Goal: Transaction & Acquisition: Purchase product/service

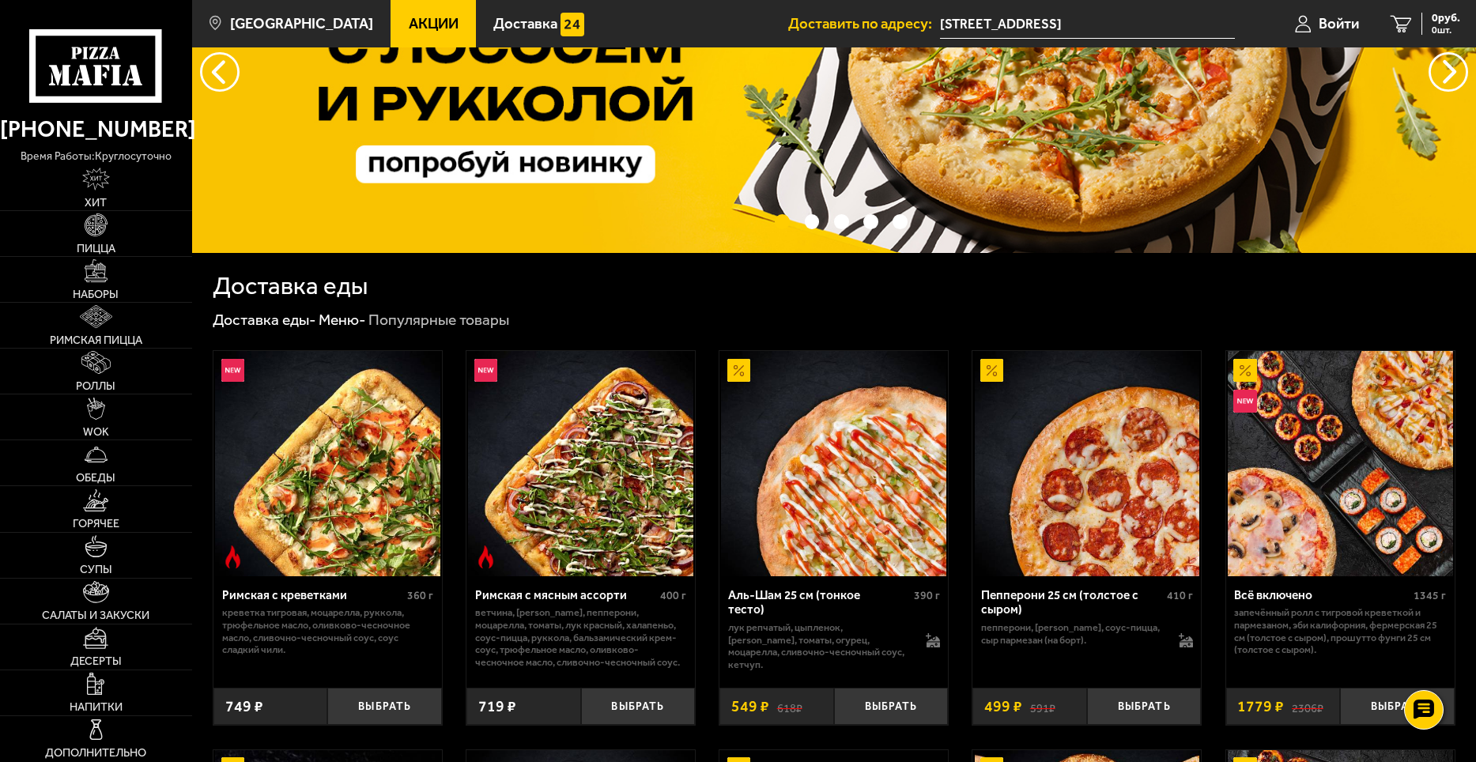
scroll to position [158, 0]
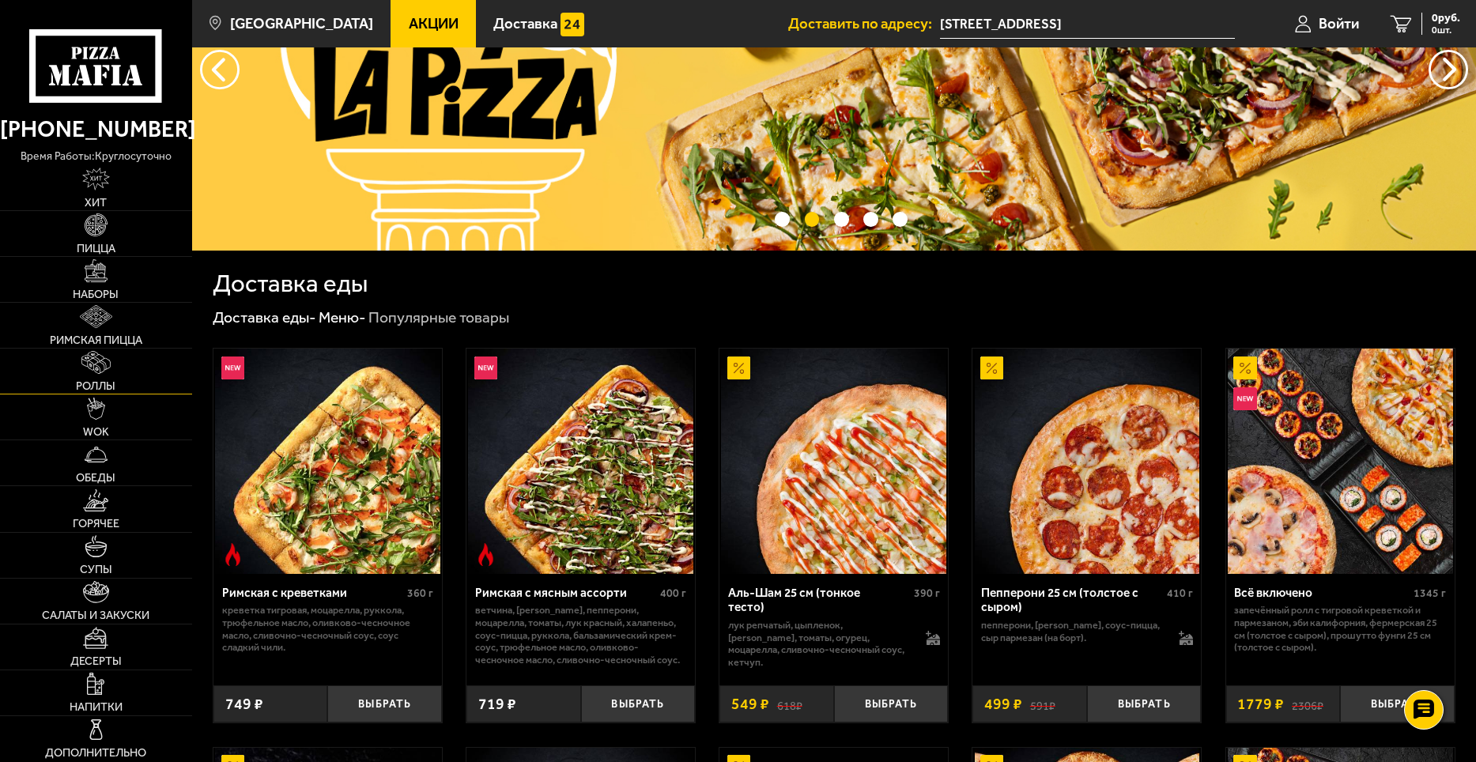
click at [90, 361] on img at bounding box center [95, 362] width 29 height 23
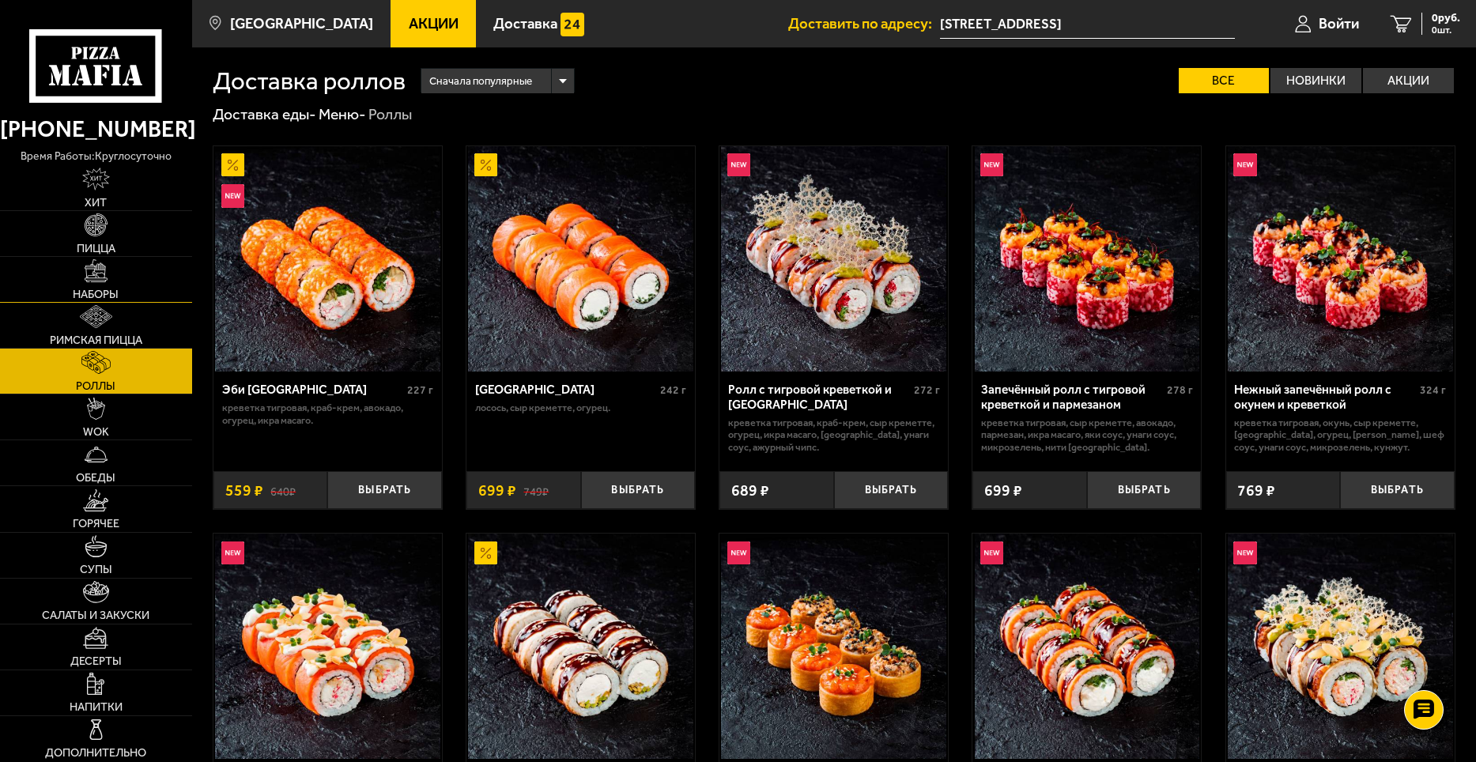
click at [60, 267] on link "Наборы" at bounding box center [96, 279] width 192 height 45
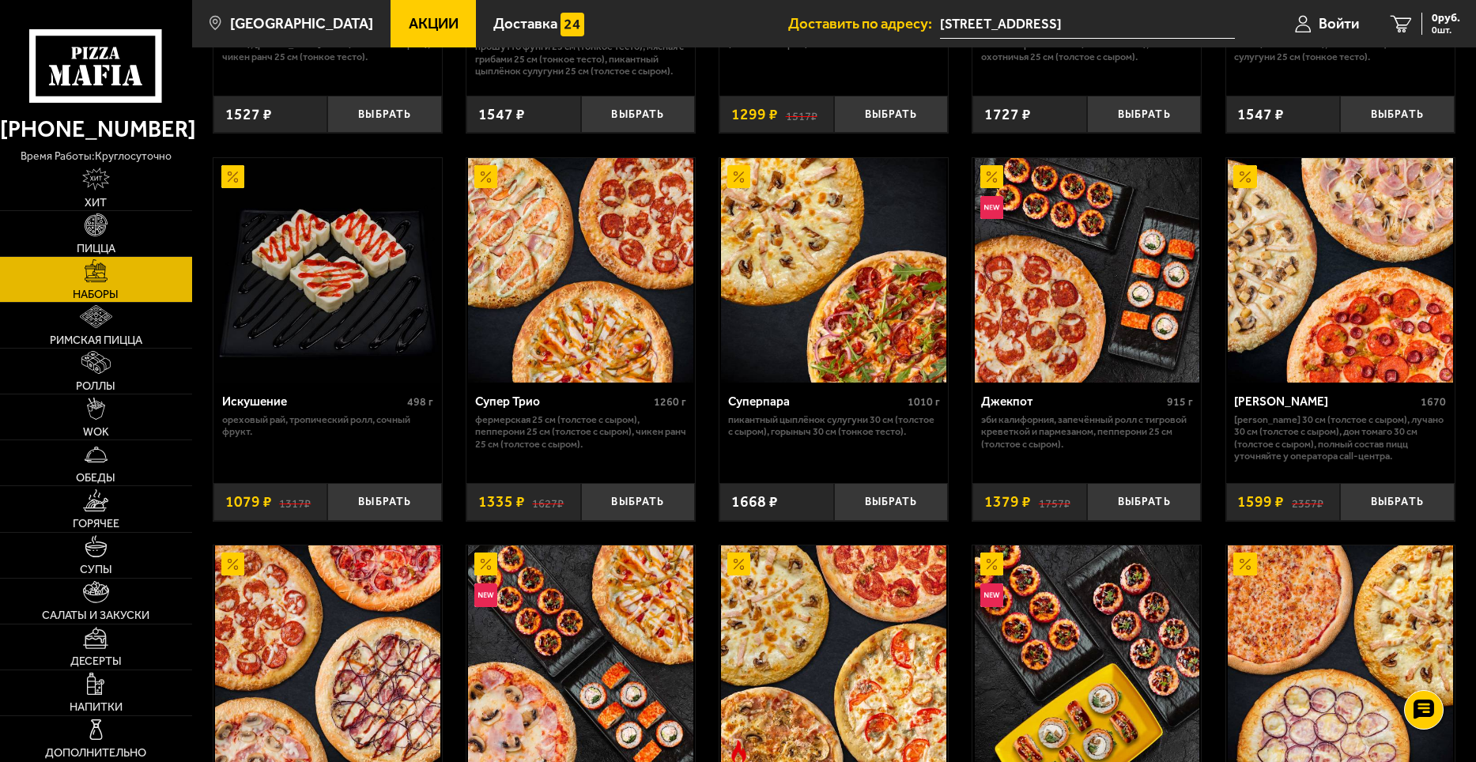
scroll to position [791, 0]
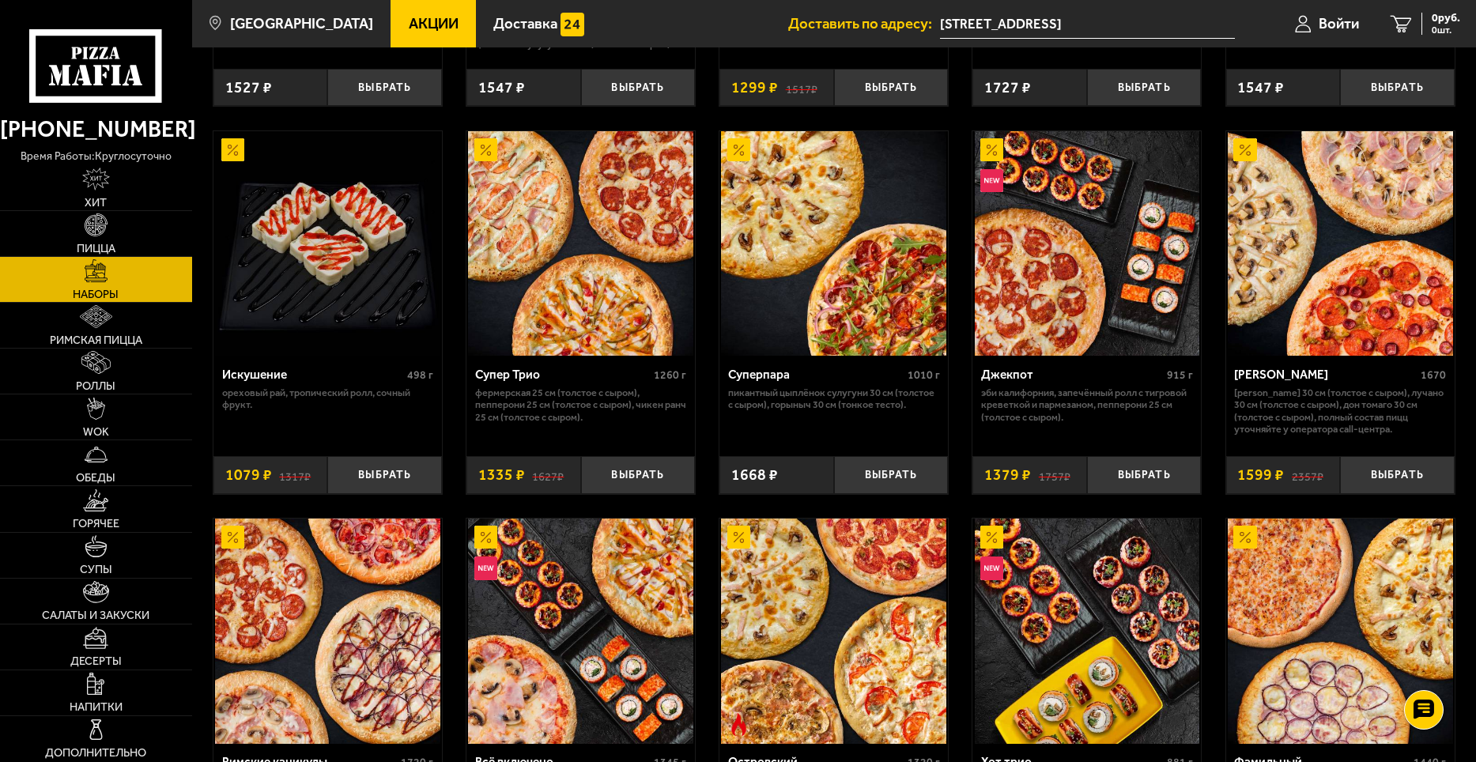
click at [1096, 233] on img at bounding box center [1087, 243] width 225 height 225
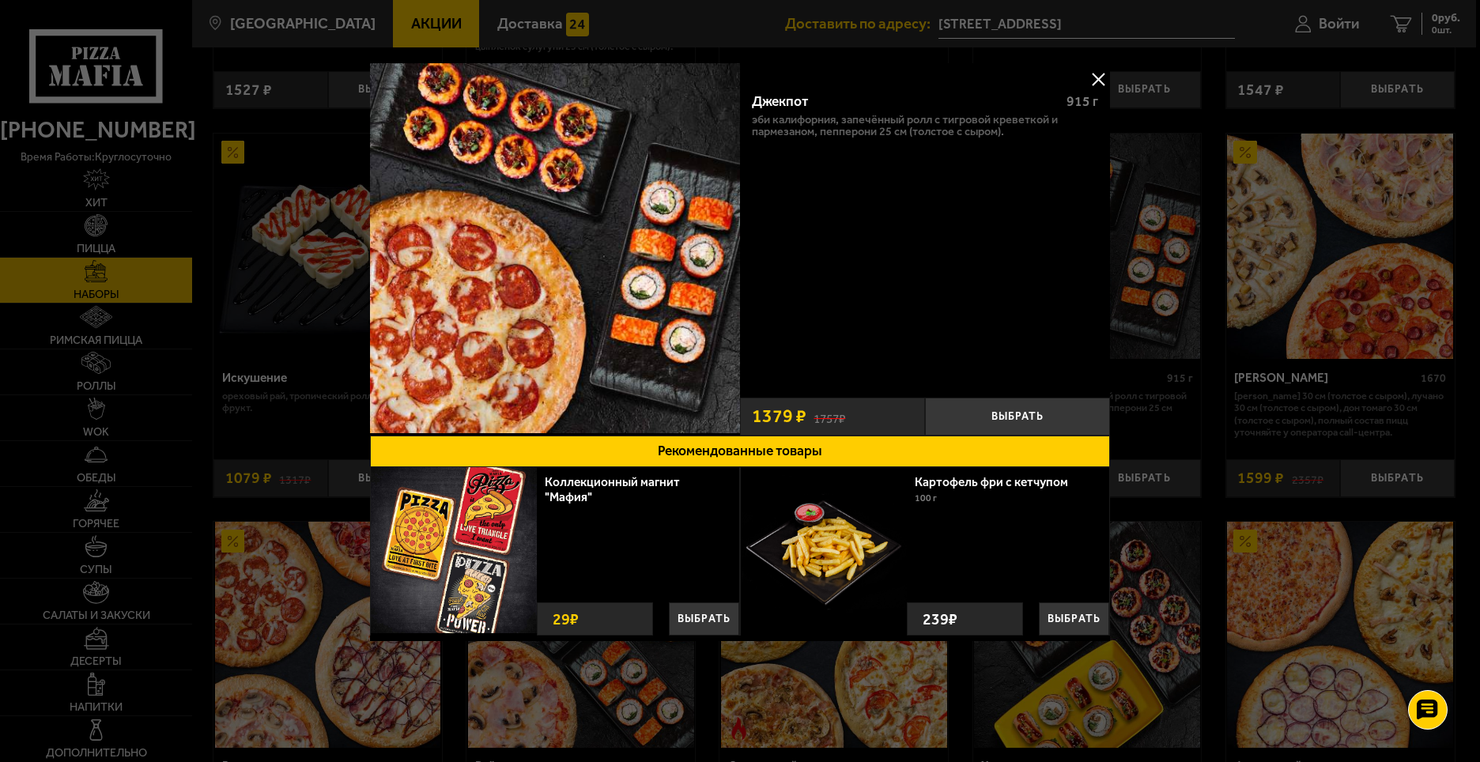
click at [1096, 75] on button at bounding box center [1098, 79] width 24 height 24
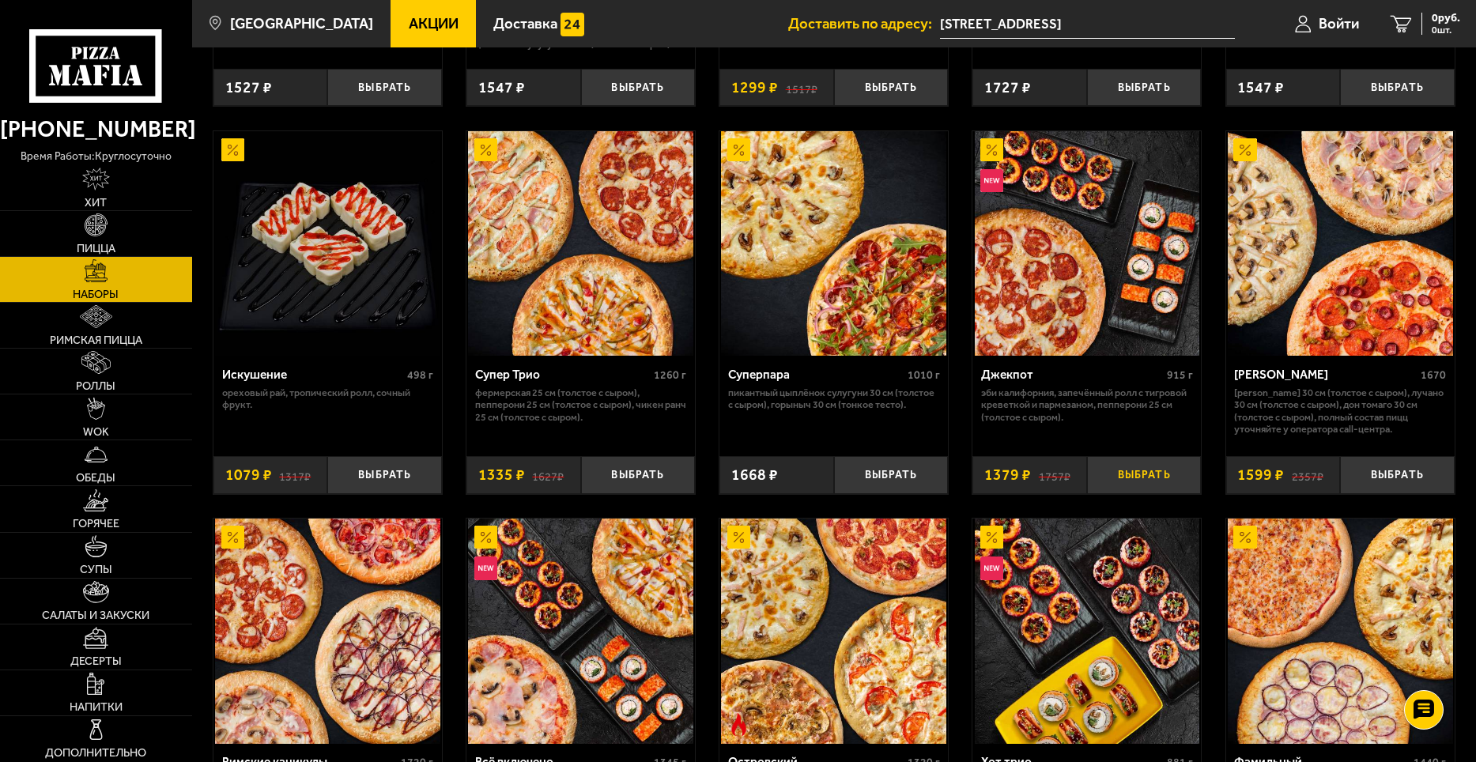
click at [1140, 473] on button "Выбрать" at bounding box center [1144, 475] width 115 height 38
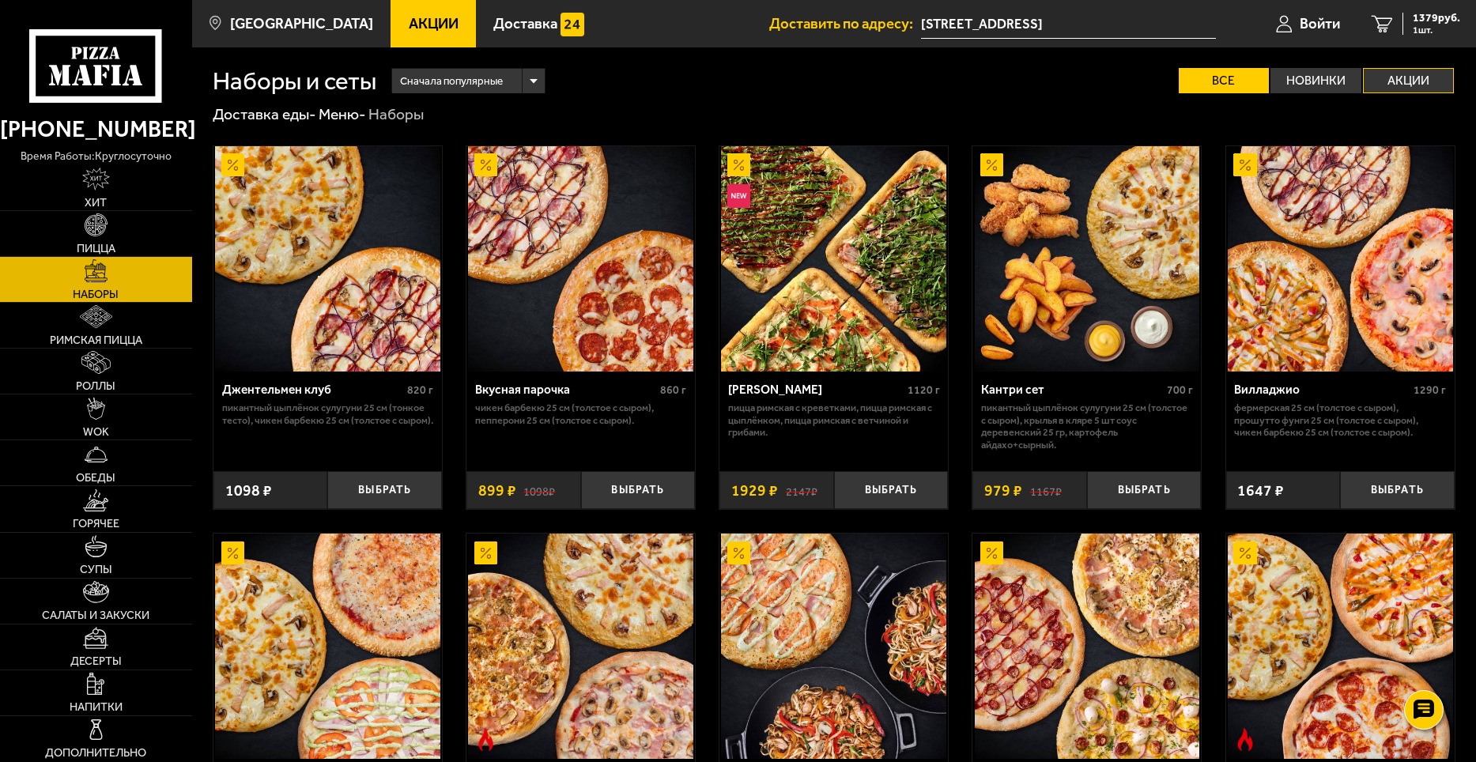
click at [1403, 76] on label "Акции" at bounding box center [1408, 80] width 91 height 25
click at [0, 0] on input "Акции" at bounding box center [0, 0] width 0 height 0
click at [1409, 74] on label "Акции" at bounding box center [1408, 80] width 91 height 25
click at [0, 0] on input "Акции" at bounding box center [0, 0] width 0 height 0
click at [94, 188] on img at bounding box center [95, 179] width 27 height 23
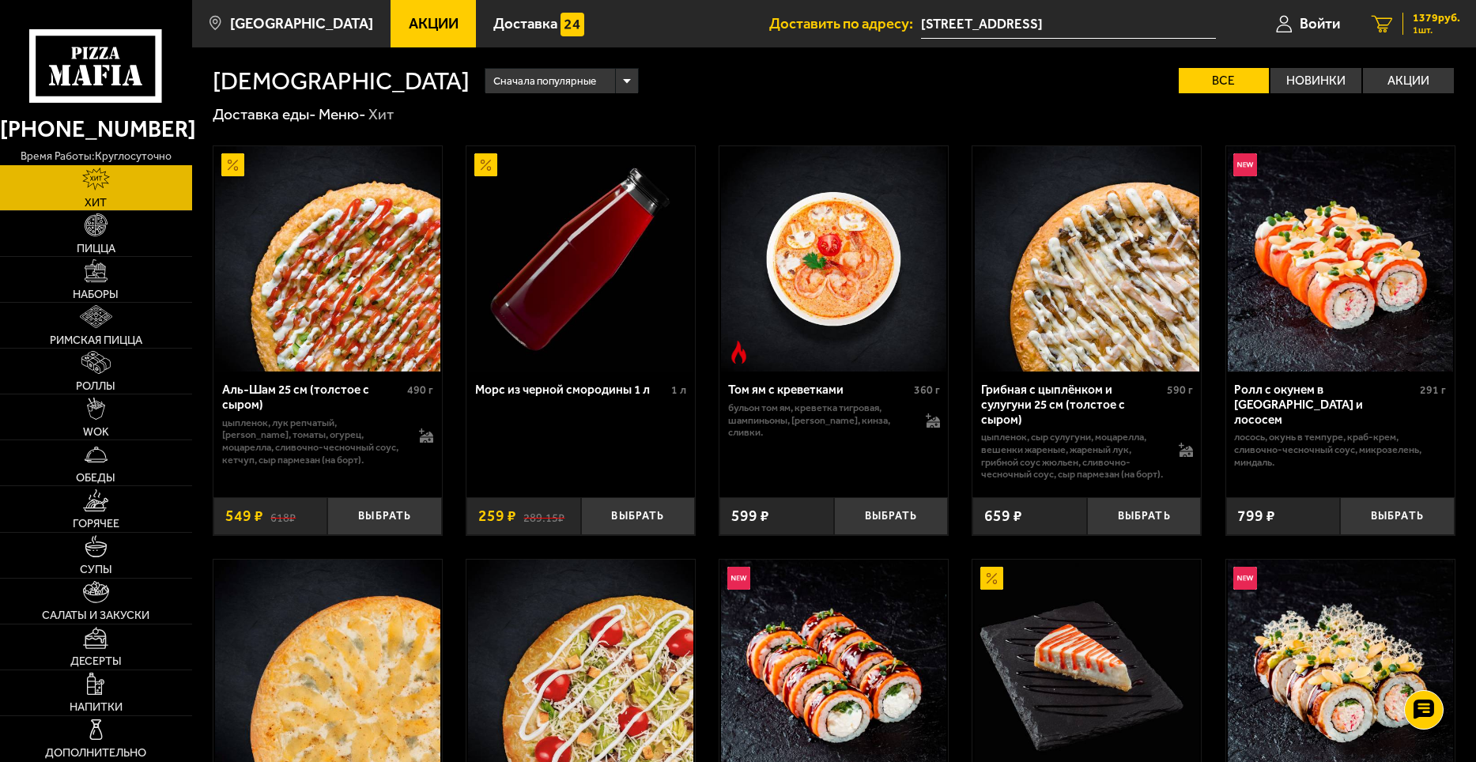
click at [1428, 20] on span "1379 руб." at bounding box center [1436, 18] width 47 height 11
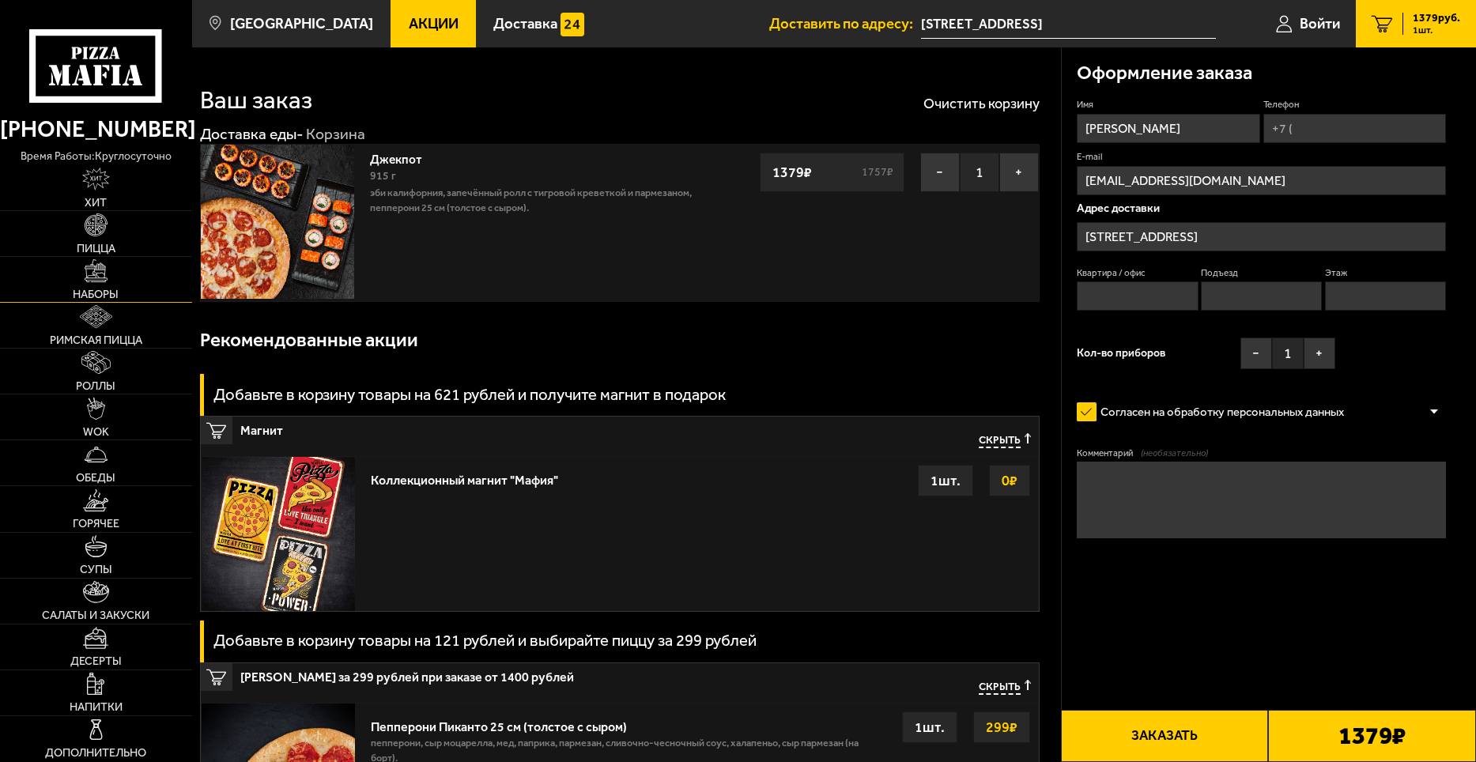
click at [82, 271] on link "Наборы" at bounding box center [96, 279] width 192 height 45
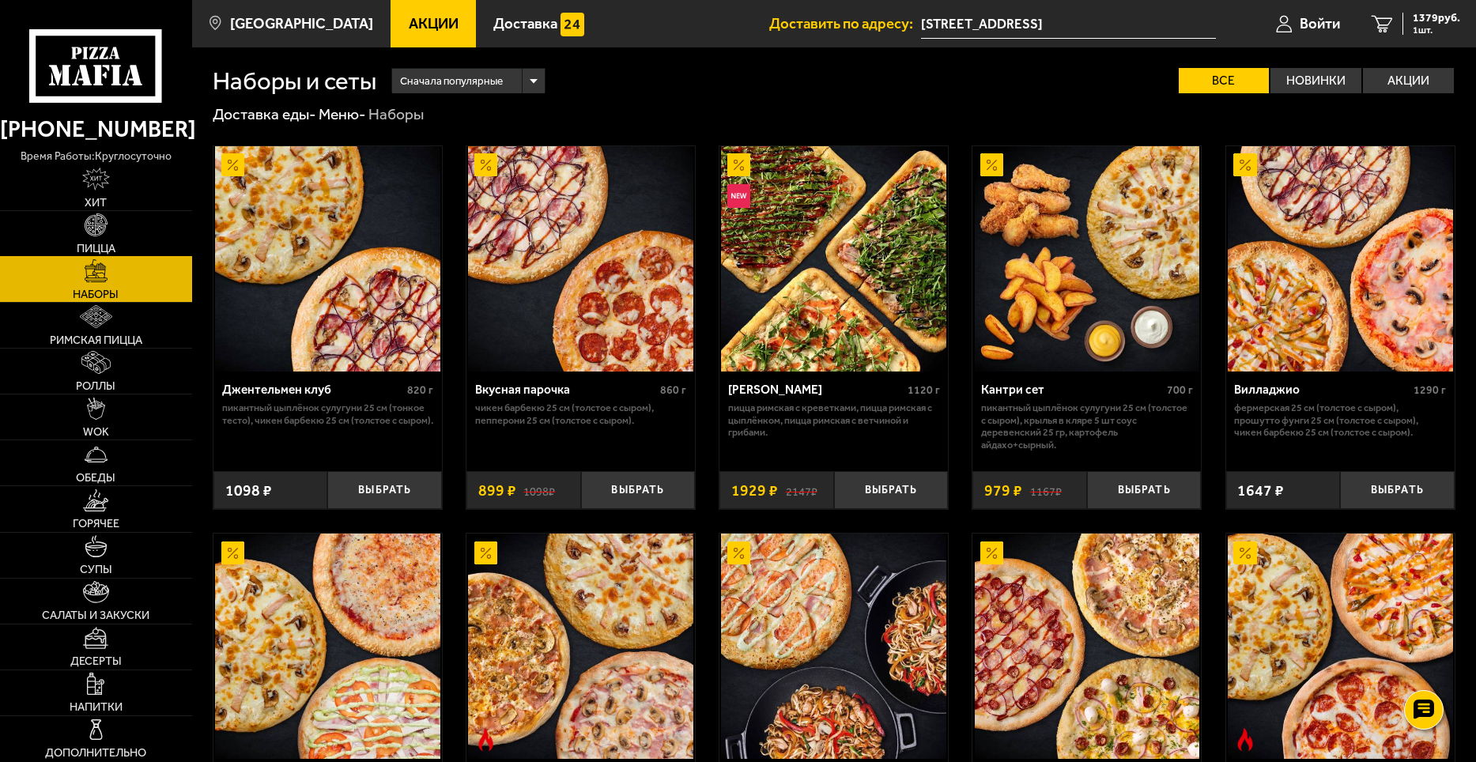
click at [105, 243] on span "Пицца" at bounding box center [96, 248] width 39 height 11
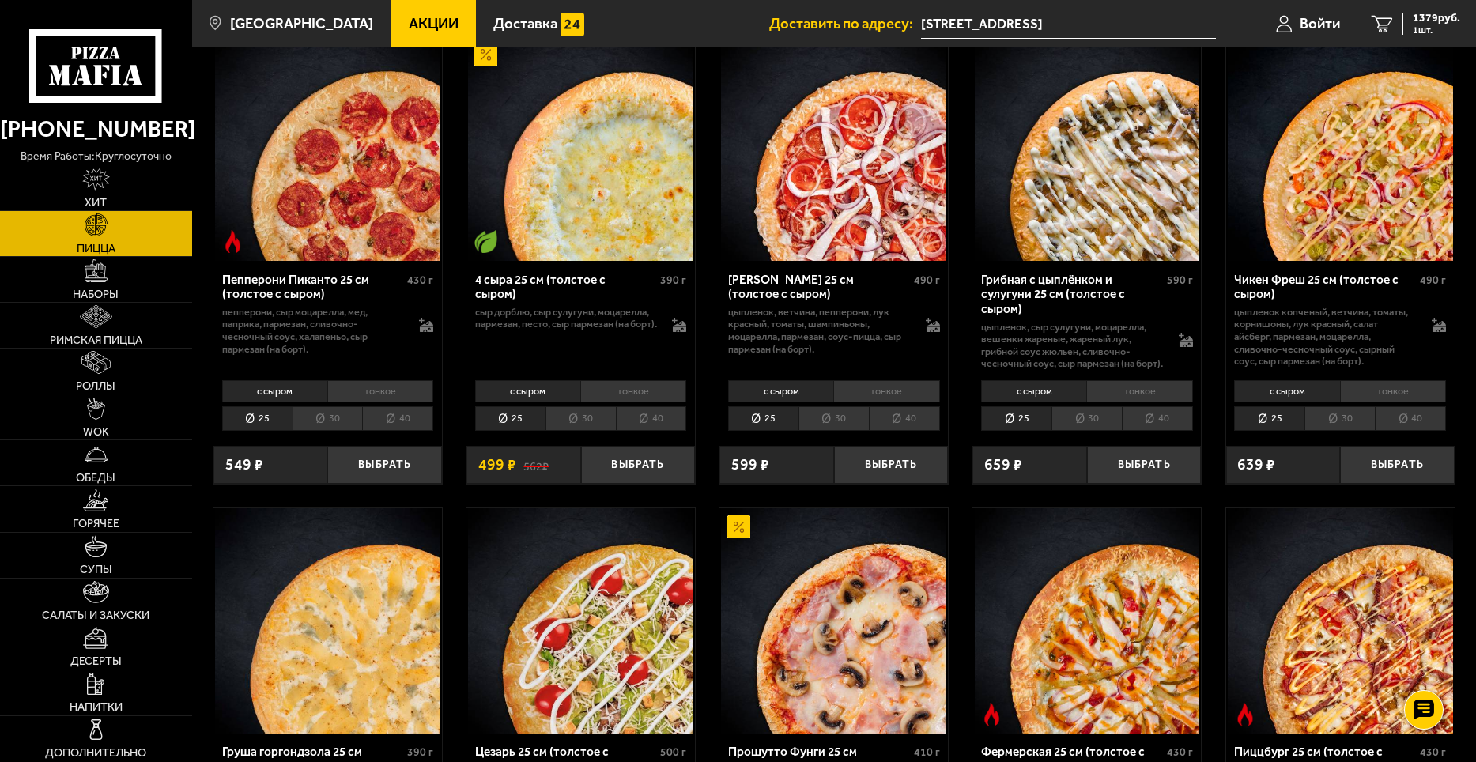
scroll to position [1028, 0]
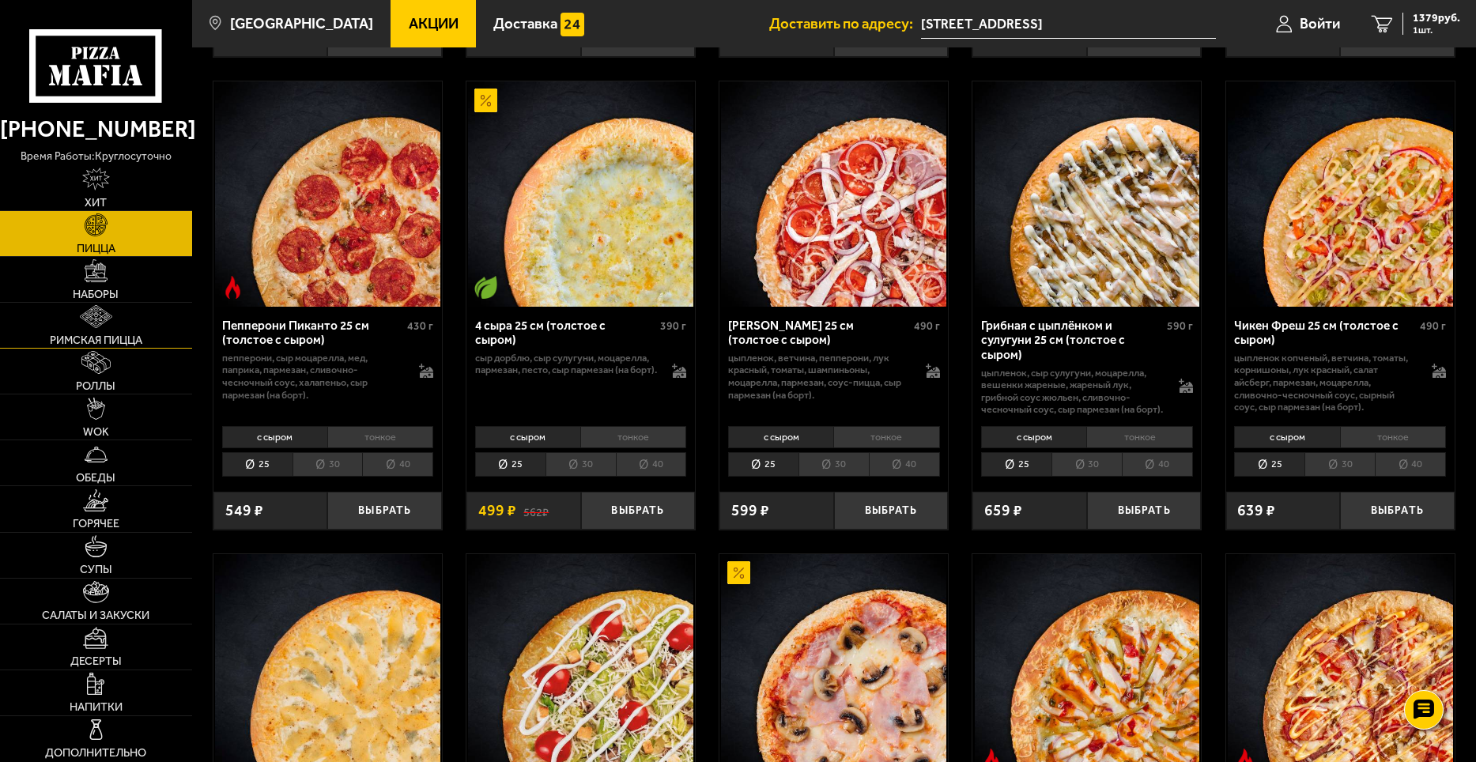
click at [97, 319] on img at bounding box center [96, 316] width 32 height 23
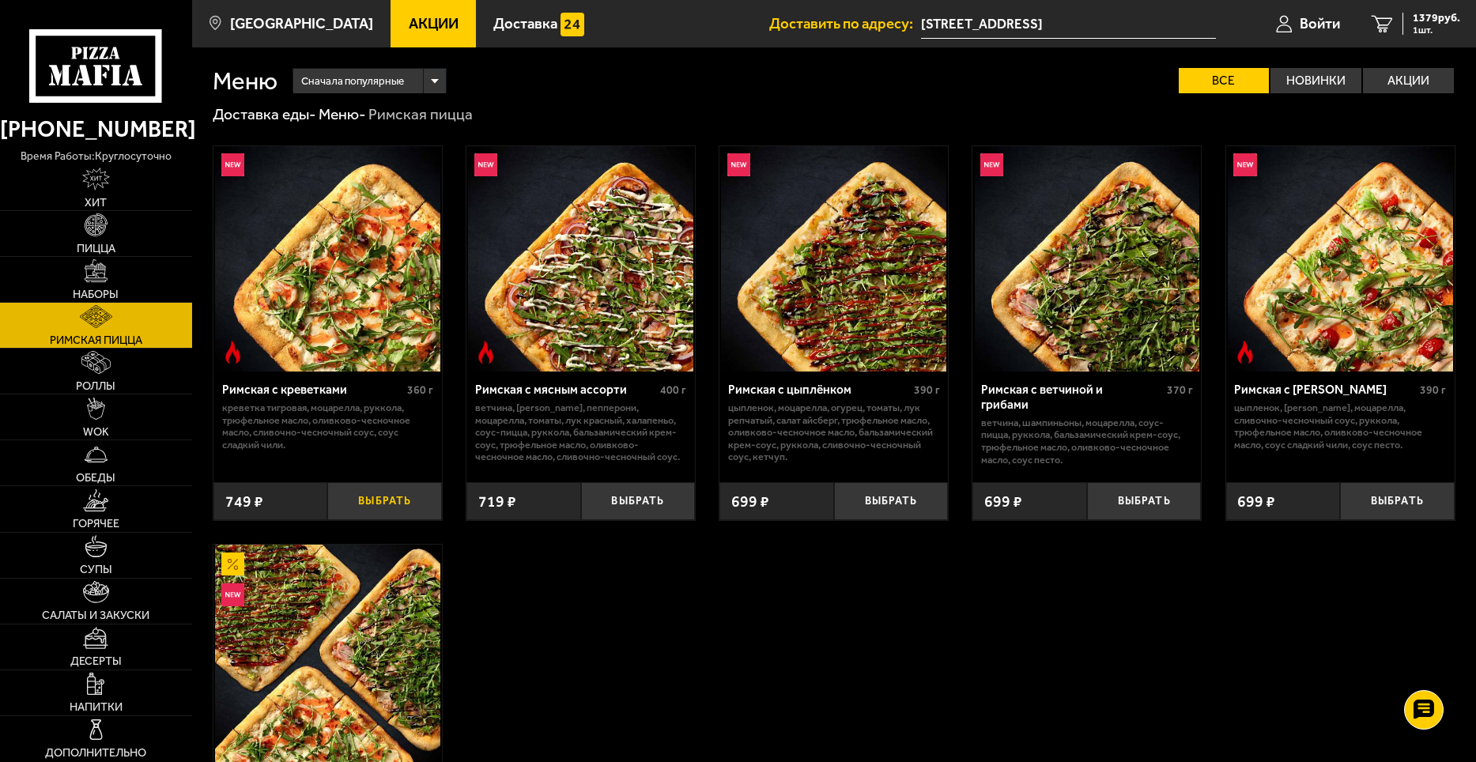
click at [380, 504] on button "Выбрать" at bounding box center [384, 501] width 115 height 38
click at [1440, 18] on span "2128 руб." at bounding box center [1436, 18] width 47 height 11
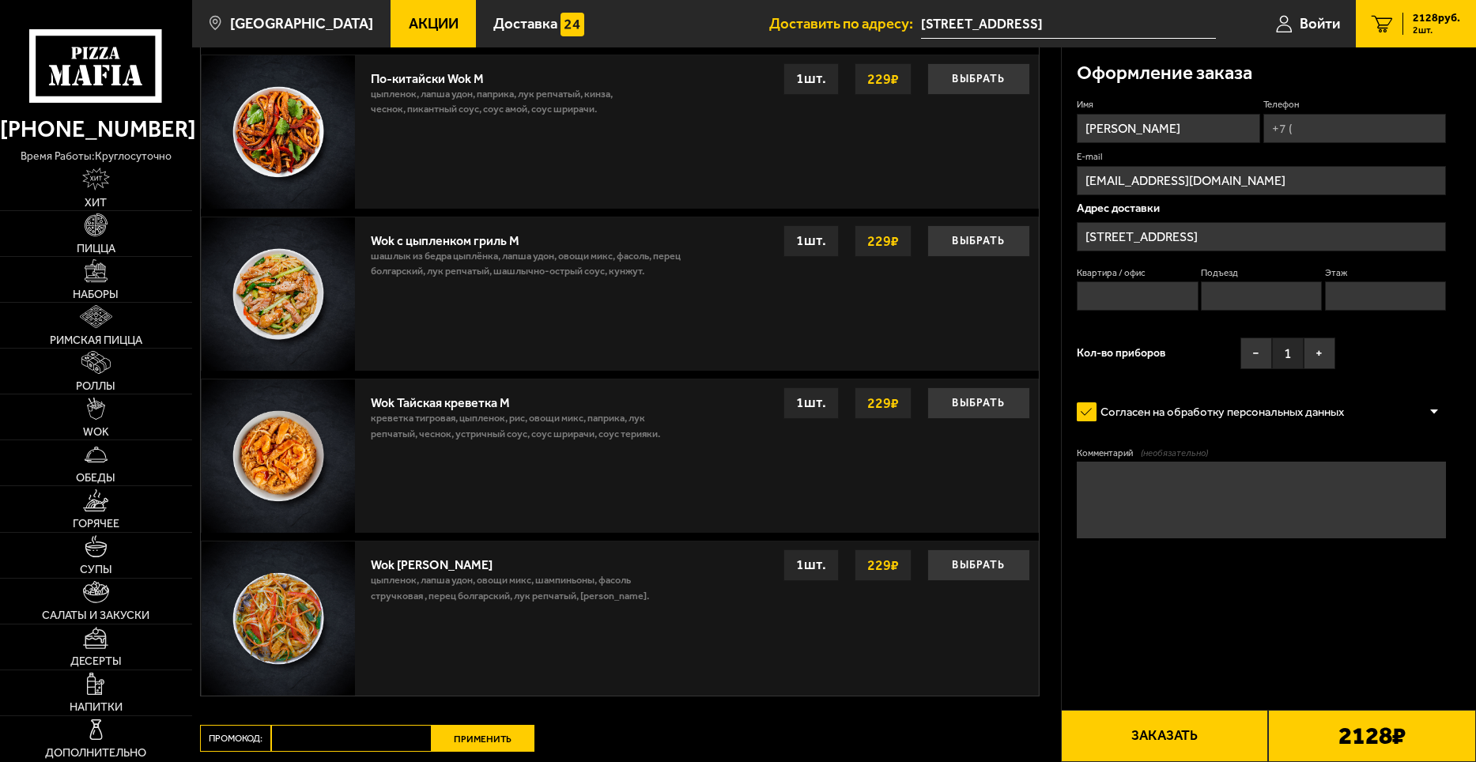
scroll to position [983, 0]
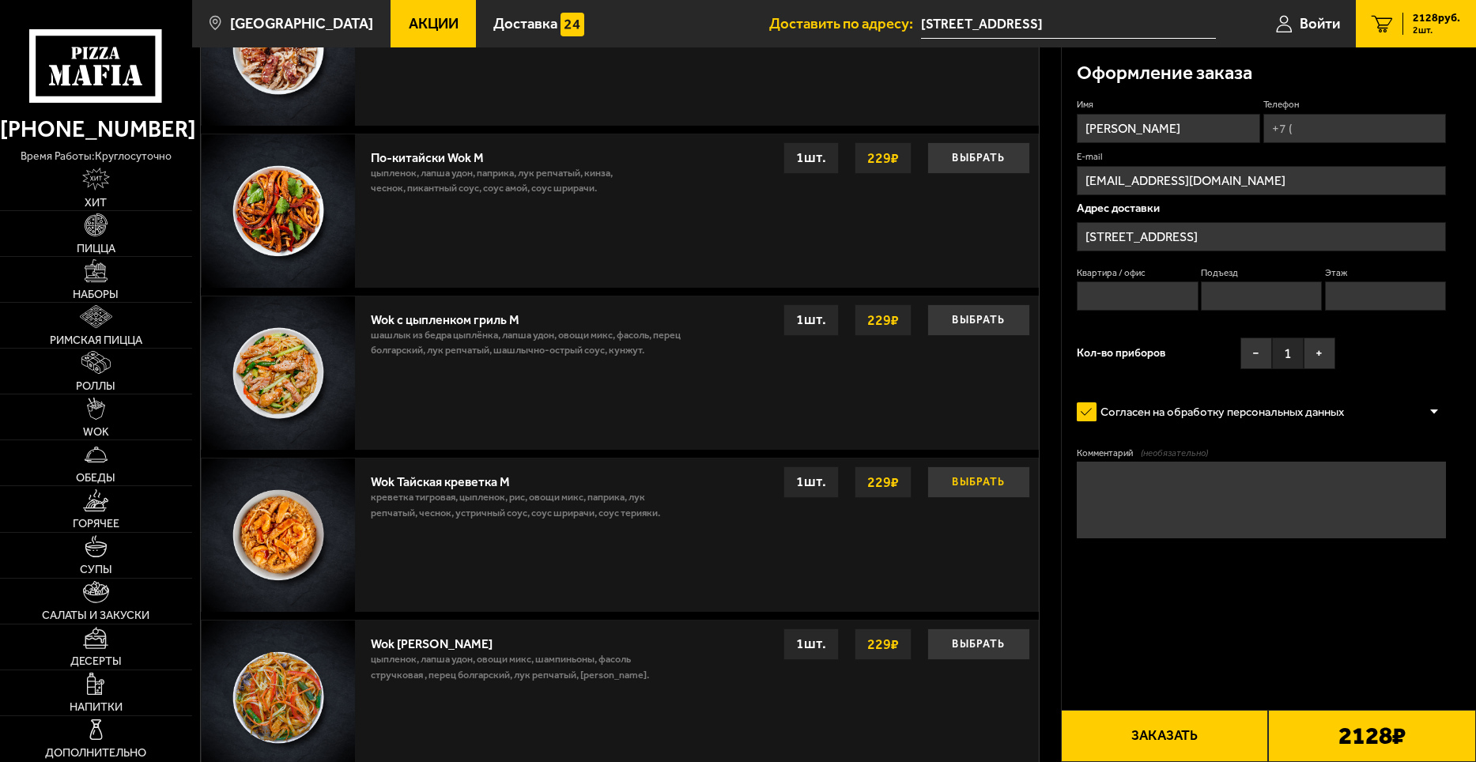
click at [985, 496] on button "Выбрать" at bounding box center [978, 482] width 103 height 32
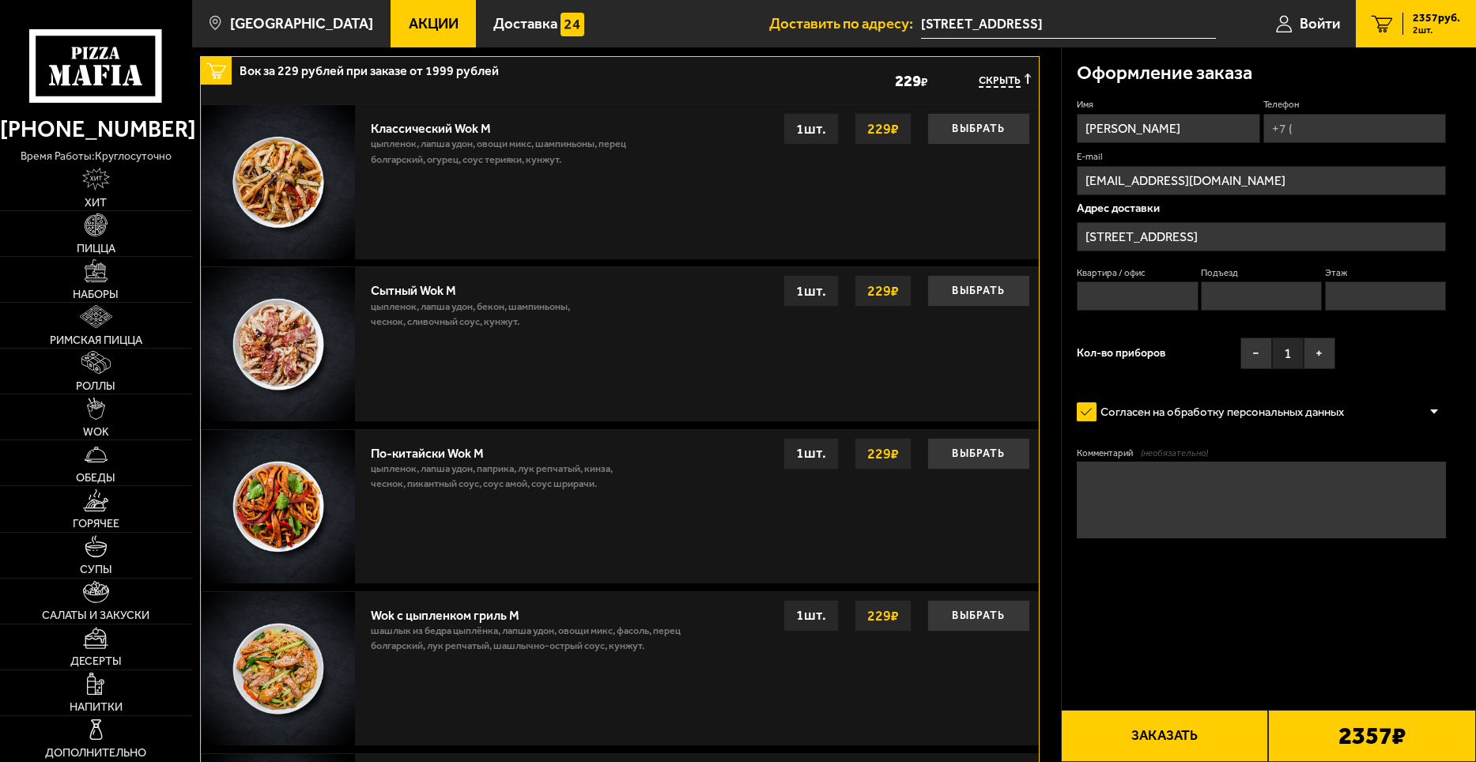
scroll to position [587, 0]
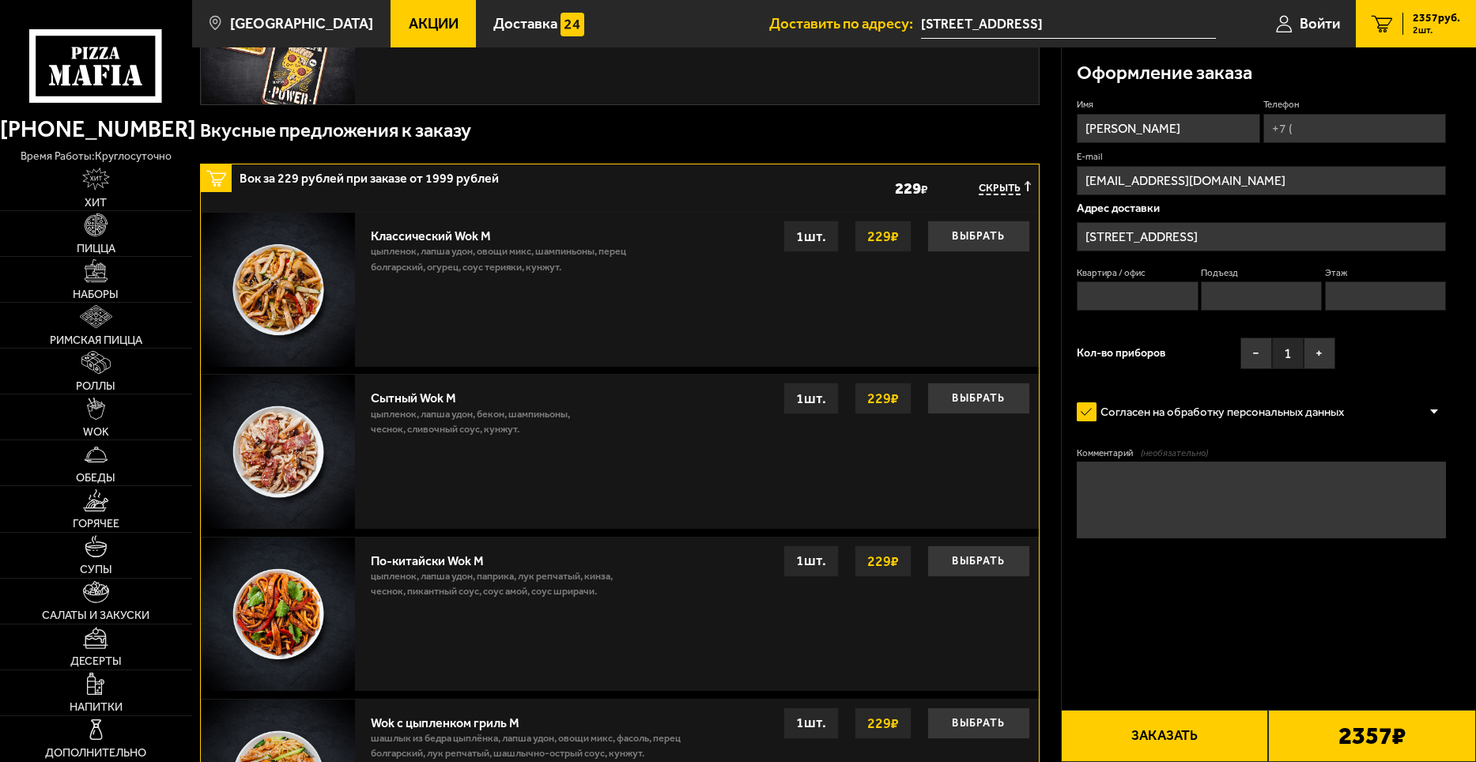
click at [1420, 20] on span "2357 руб." at bounding box center [1436, 18] width 47 height 11
click at [1170, 735] on button "Заказать" at bounding box center [1165, 736] width 208 height 52
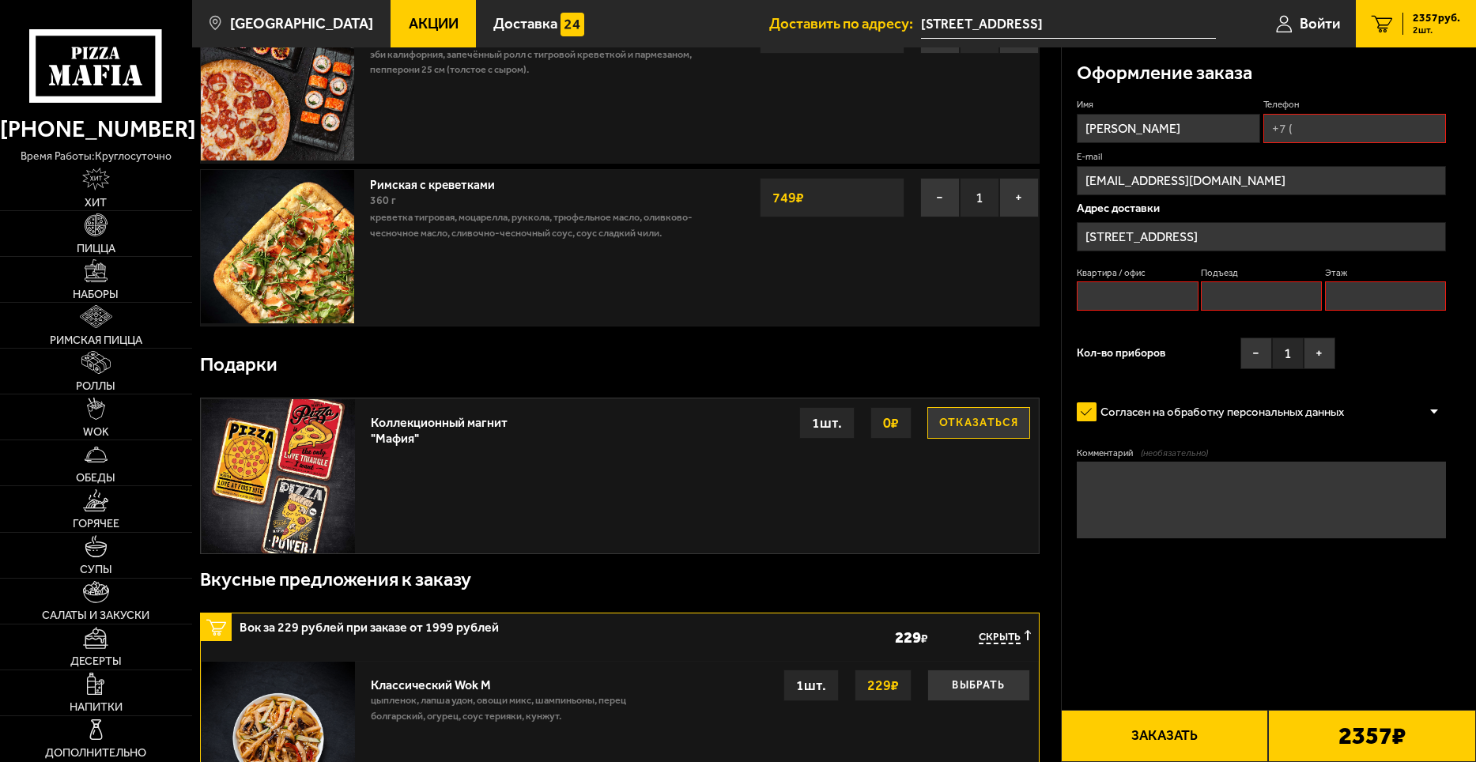
scroll to position [134, 0]
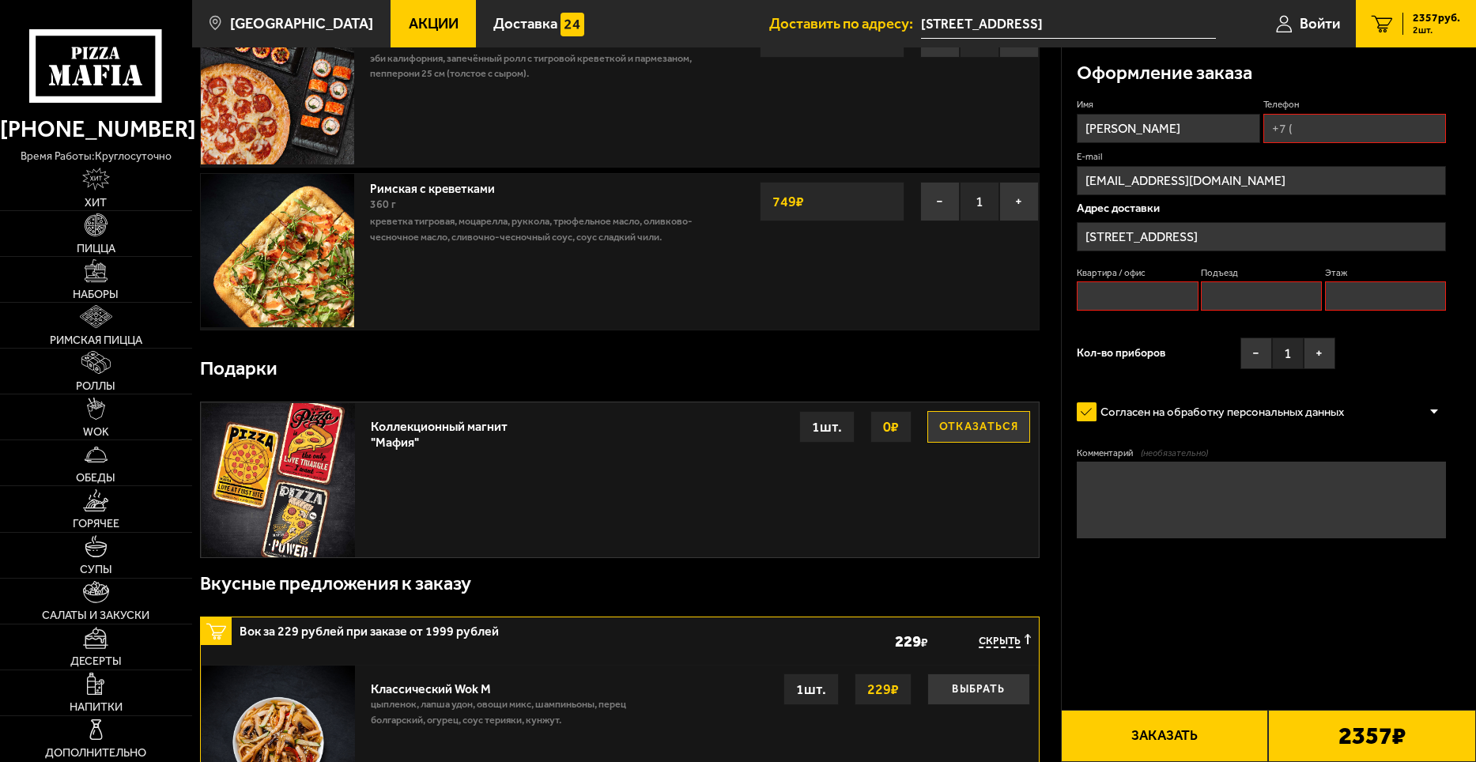
click at [1318, 125] on input "Телефон" at bounding box center [1354, 128] width 183 height 29
type input "[PHONE_NUMBER]"
click at [1143, 296] on input "Квартира / офис" at bounding box center [1137, 295] width 121 height 29
type input "207"
type input "7"
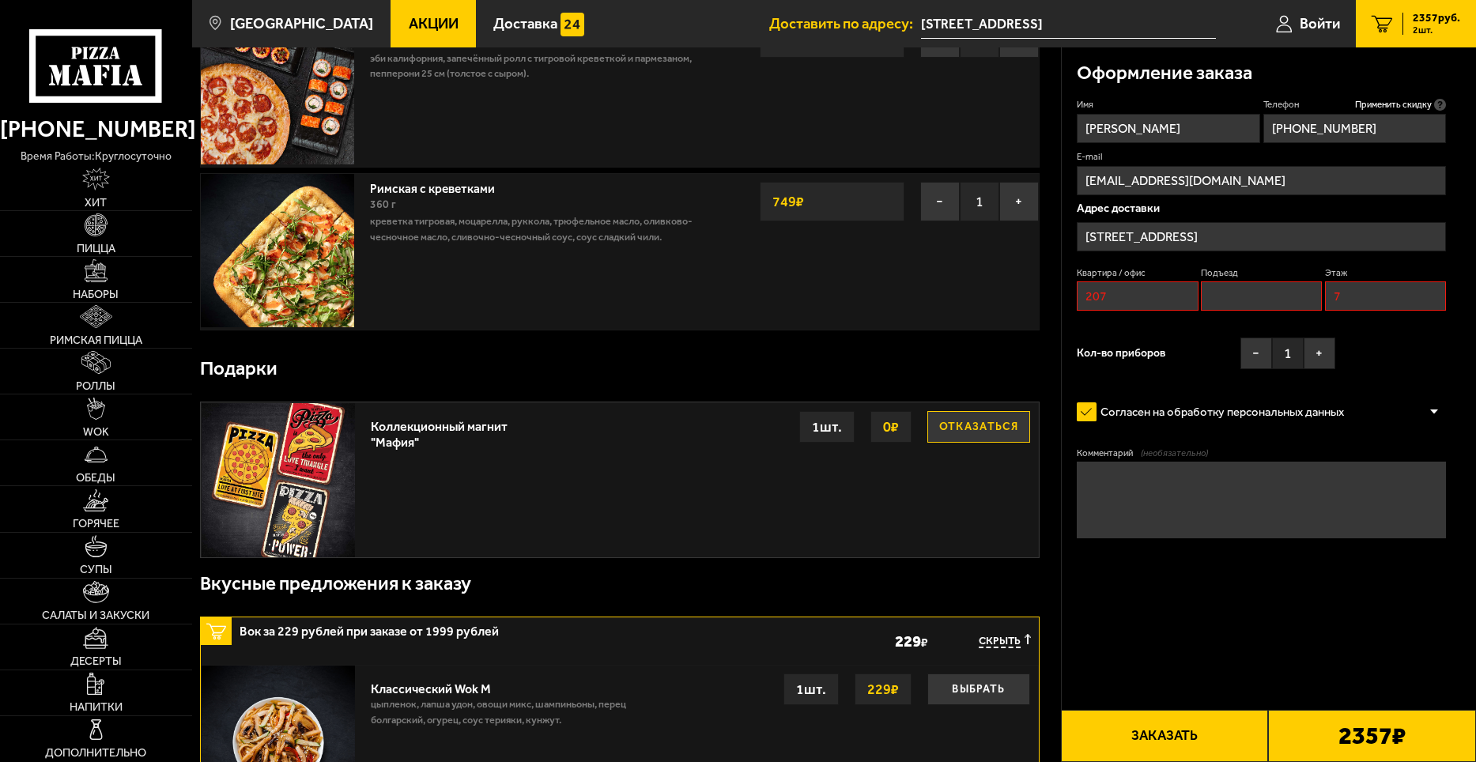
type textarea "Колеровка в цвет F313 Galleria"
click at [1244, 292] on input "Подъезд" at bounding box center [1261, 295] width 121 height 29
type input "6"
drag, startPoint x: 1268, startPoint y: 474, endPoint x: 1079, endPoint y: 479, distance: 189.0
click at [1079, 479] on textarea "Колеровка в цвет F313 Galleria" at bounding box center [1261, 500] width 369 height 77
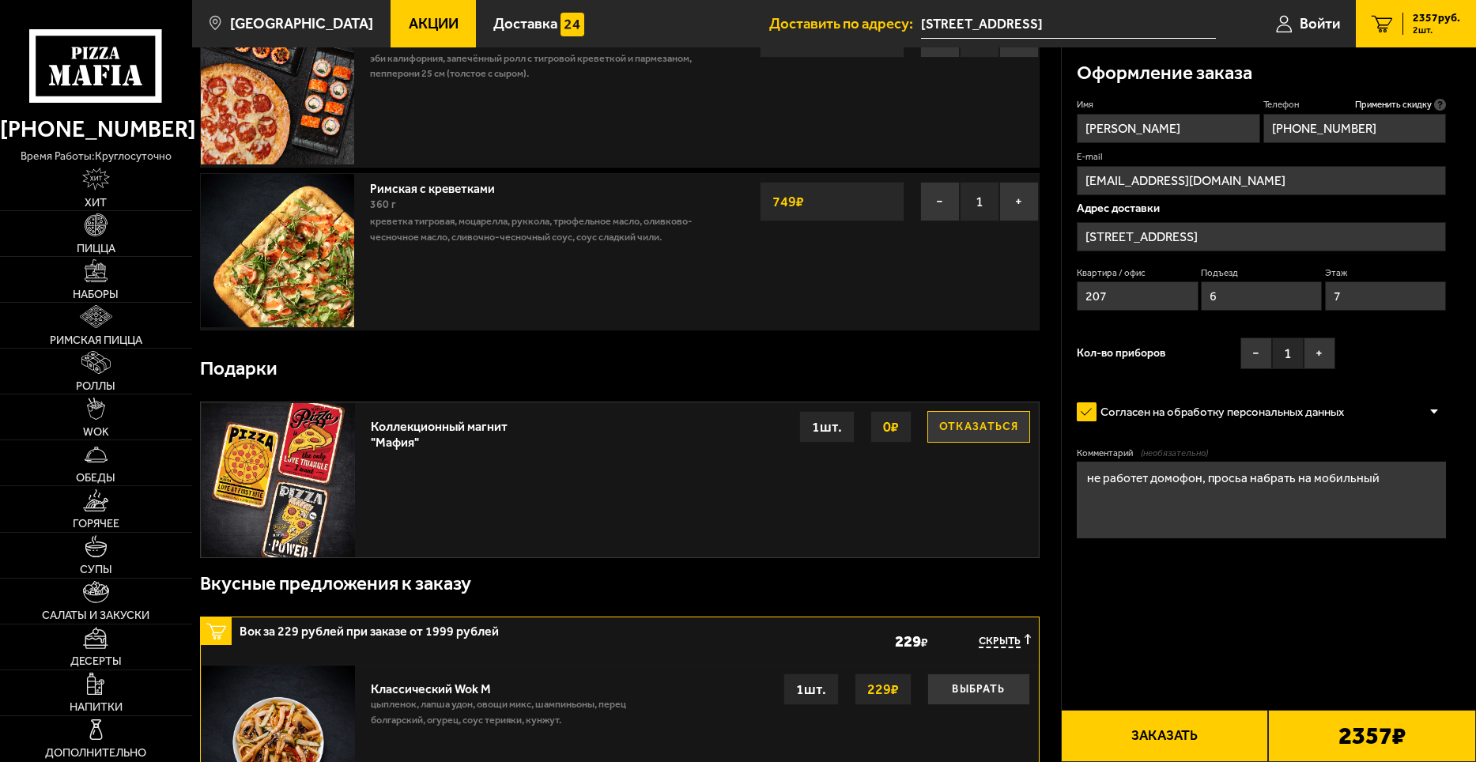
click at [1098, 564] on form "Имя [PERSON_NAME] Телефон Применить скидку Вы будете зарегистрированы автоматич…" at bounding box center [1261, 363] width 369 height 531
click at [1100, 478] on textarea "не работает домофон, просьа набрать на мобильный" at bounding box center [1261, 500] width 369 height 77
click at [1407, 477] on textarea "не работает домофон, просьба набрать на мобильный" at bounding box center [1261, 500] width 369 height 77
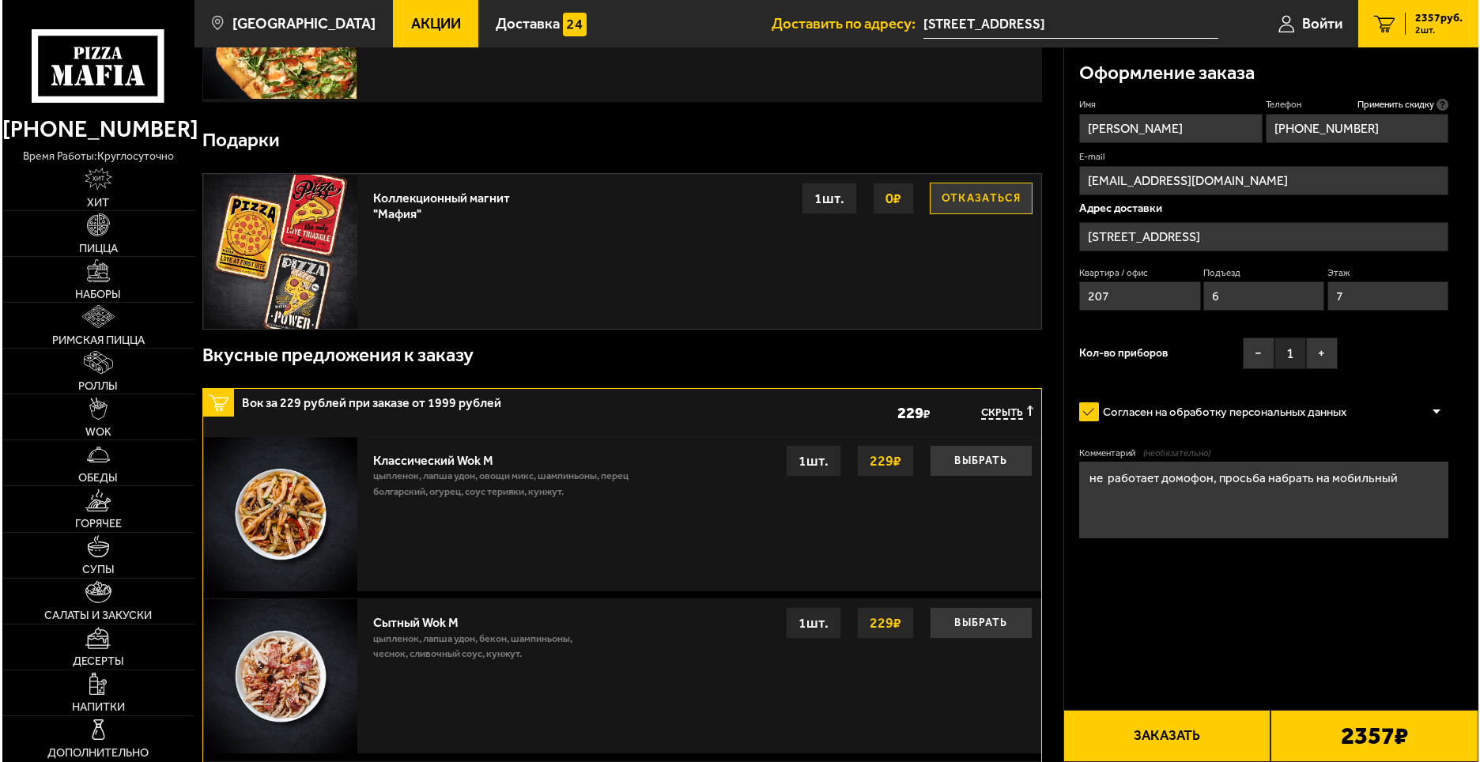
scroll to position [395, 0]
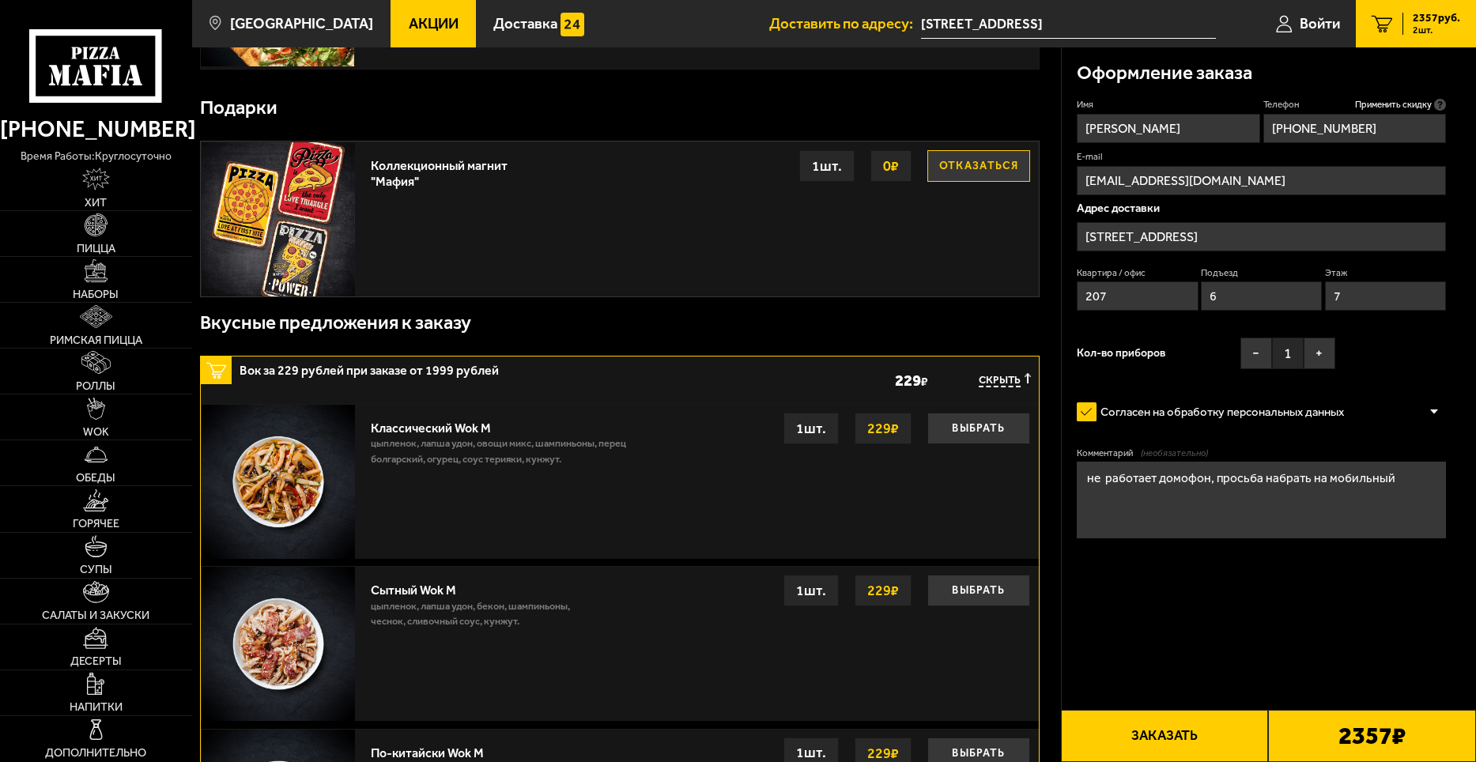
type textarea "не работает домофон, просьба набрать на мобильный"
click at [1151, 733] on button "Заказать" at bounding box center [1165, 736] width 208 height 52
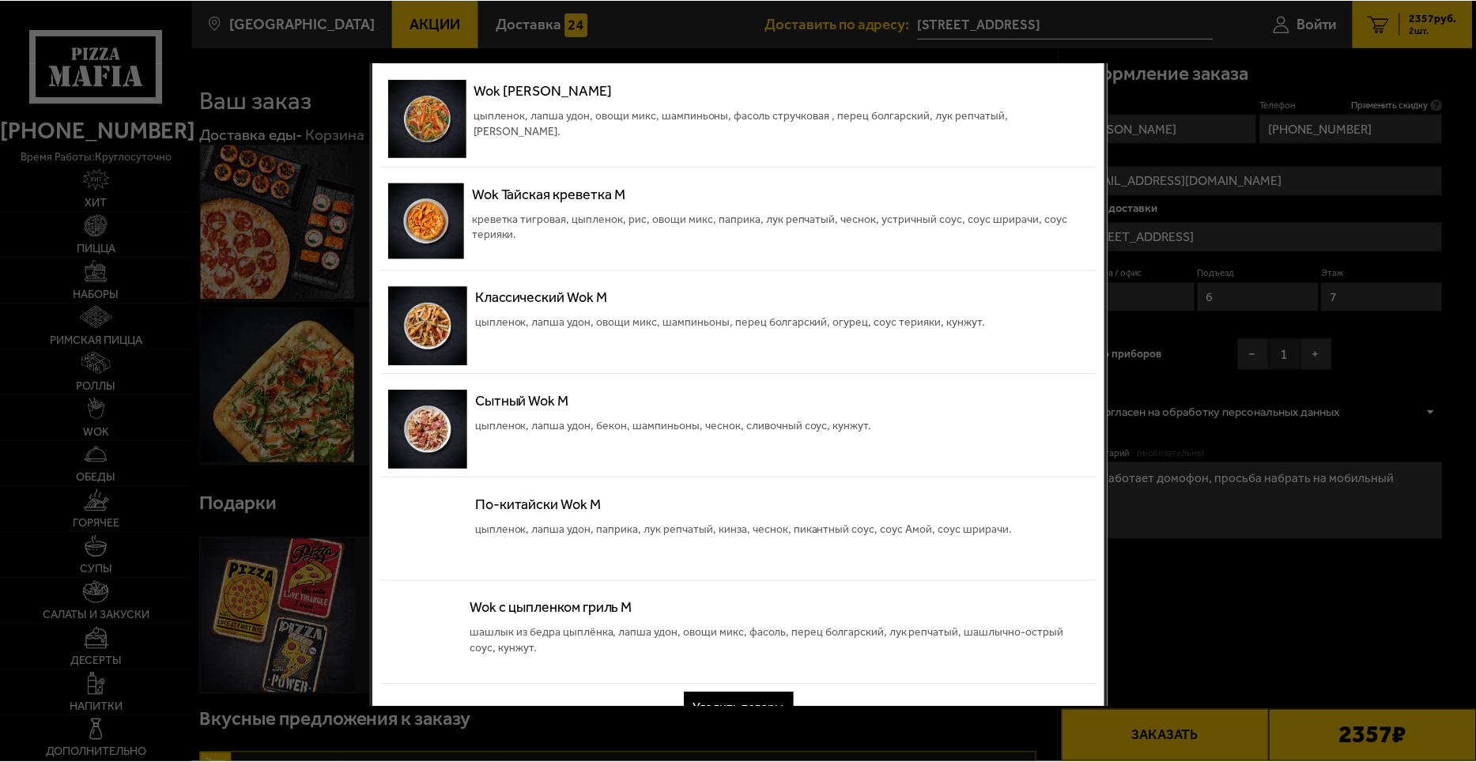
scroll to position [299, 0]
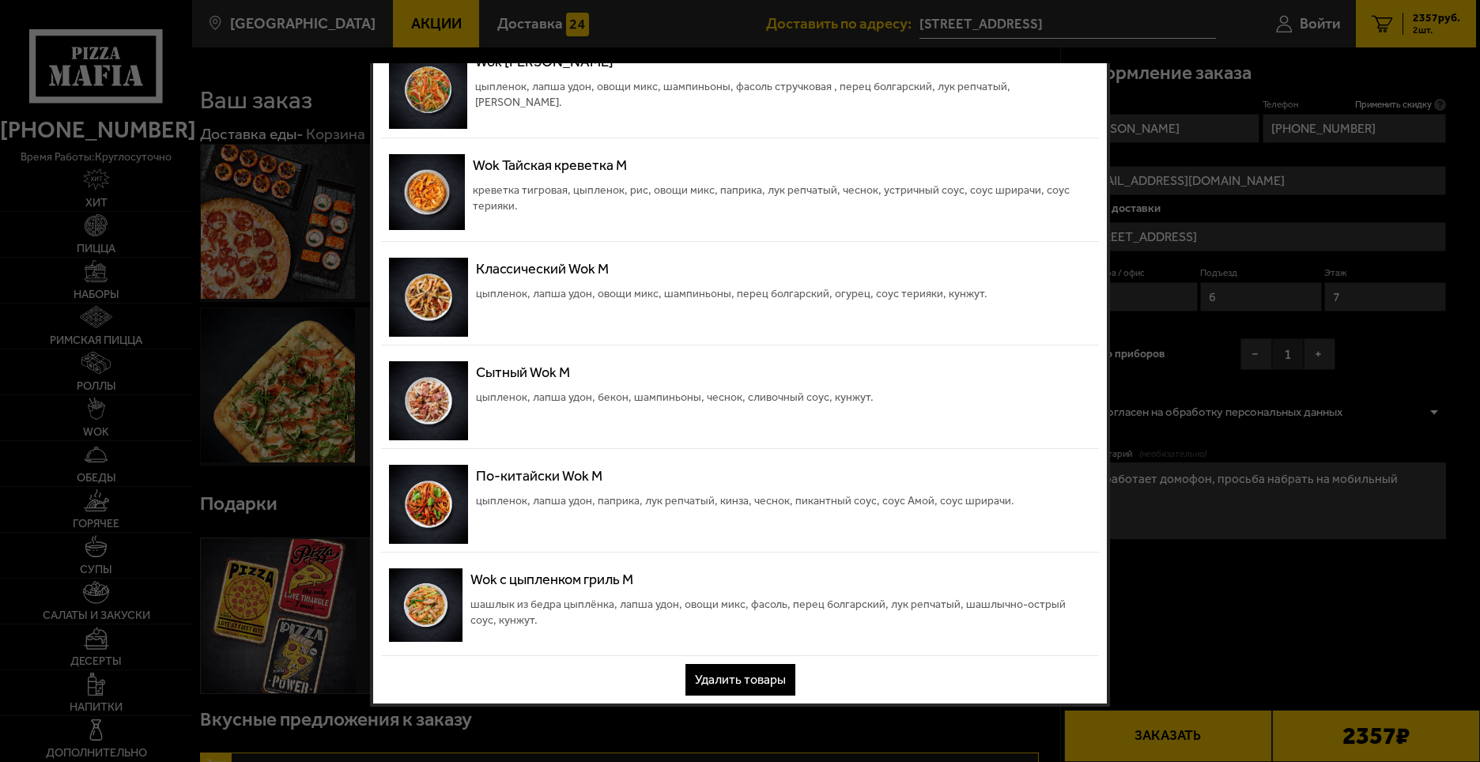
click at [731, 672] on button "Удалить товары" at bounding box center [740, 680] width 110 height 32
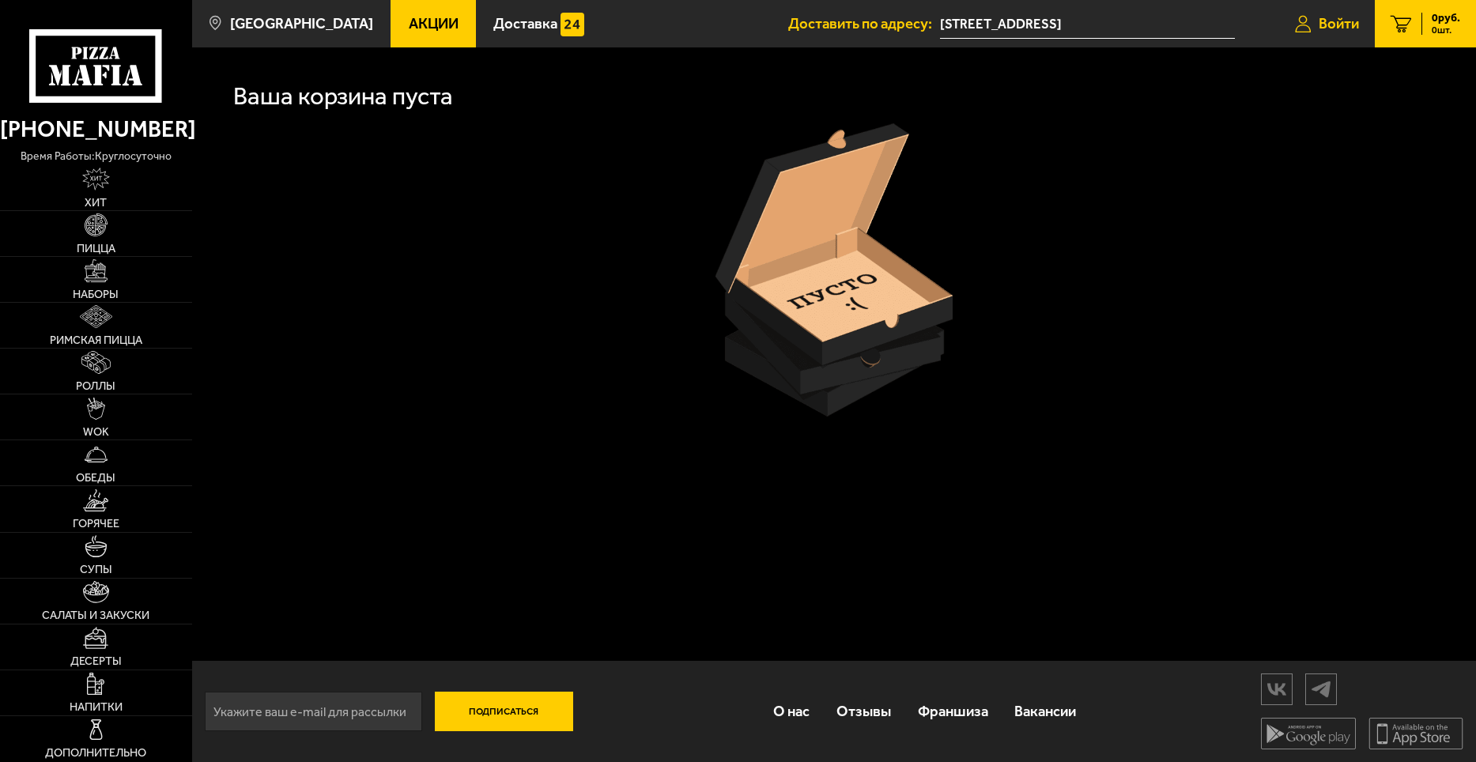
click at [1354, 17] on span "Войти" at bounding box center [1339, 24] width 40 height 15
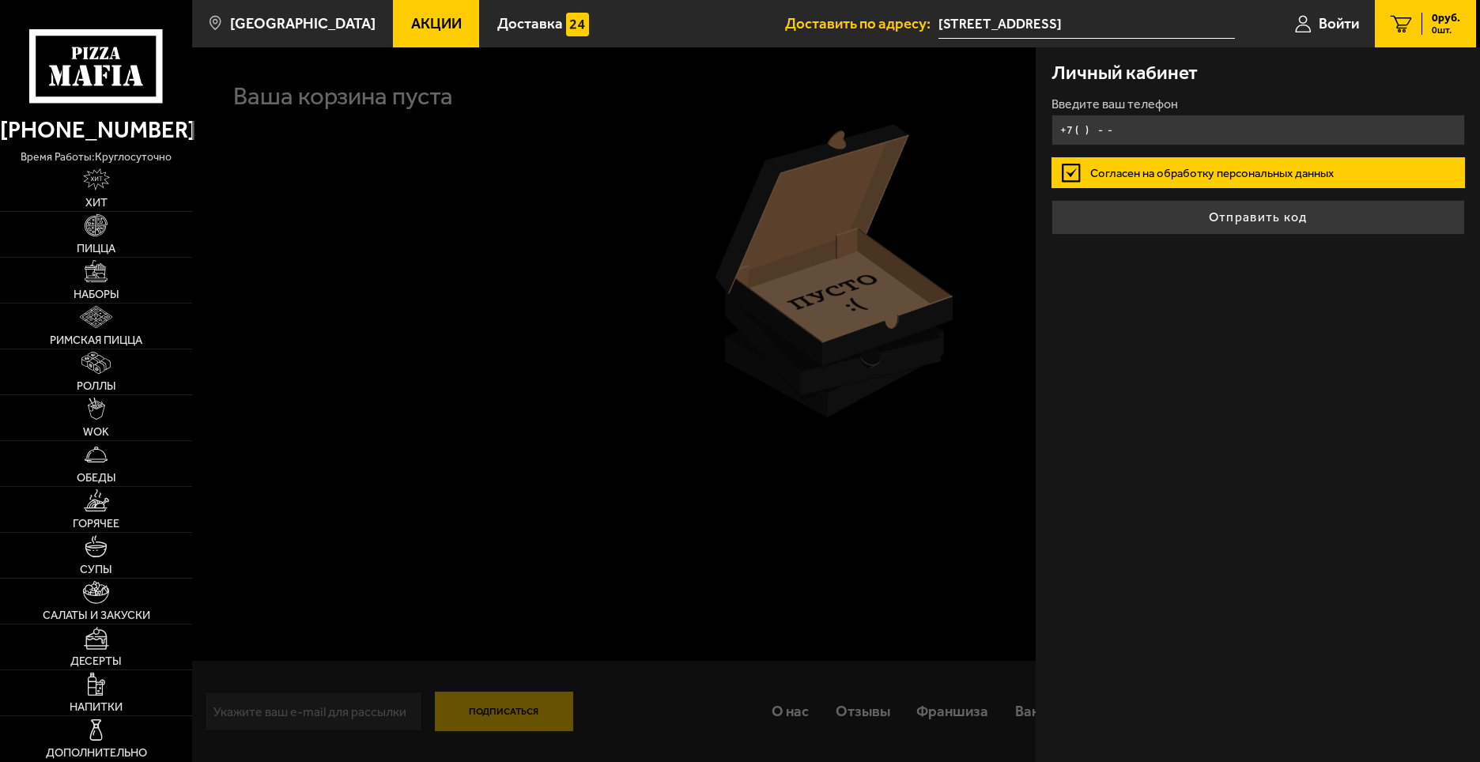
type input "+7 ( ) - -"
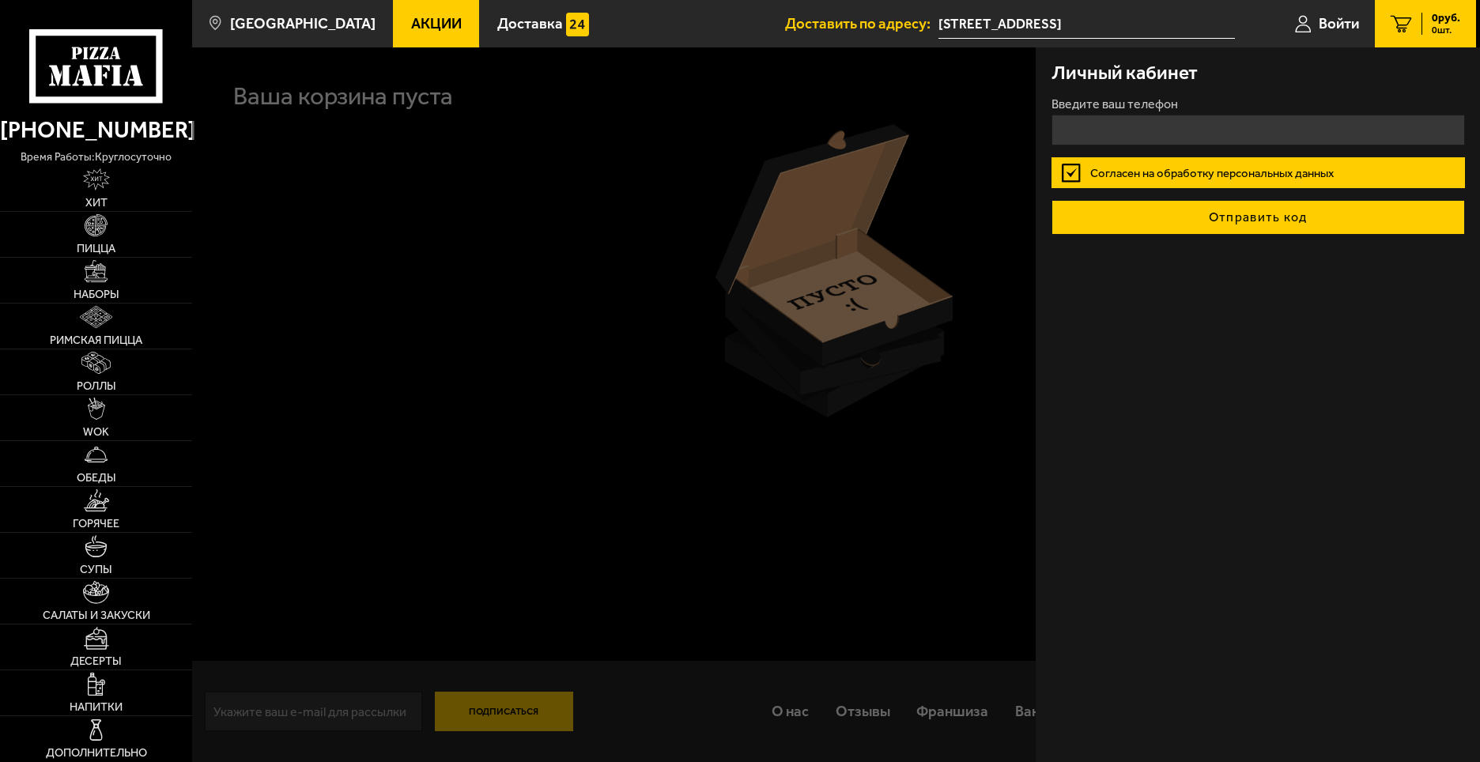
click at [1221, 217] on button "Отправить код" at bounding box center [1259, 217] width 414 height 35
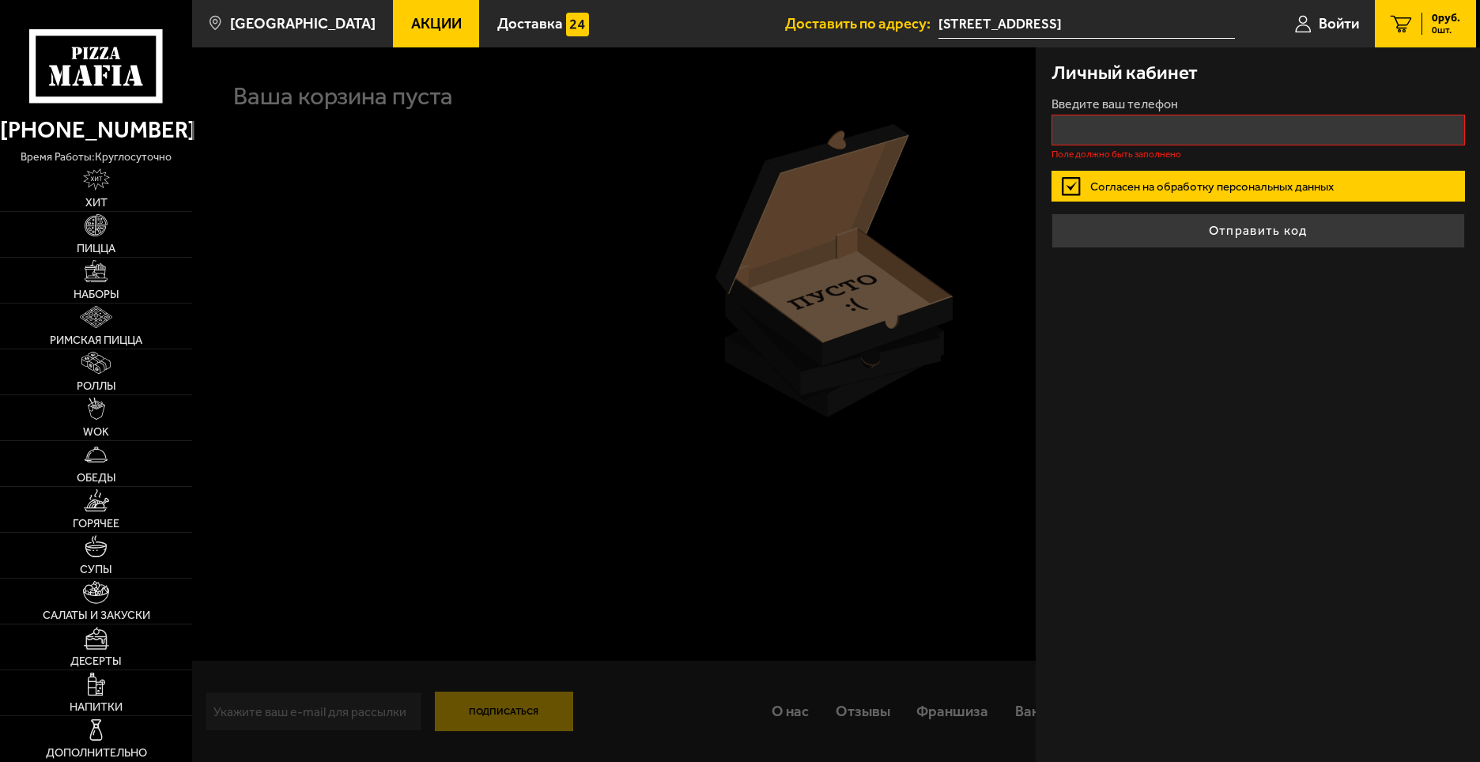
click at [1101, 111] on div "Введите ваш телефон Поле должно быть заполнено" at bounding box center [1259, 128] width 414 height 61
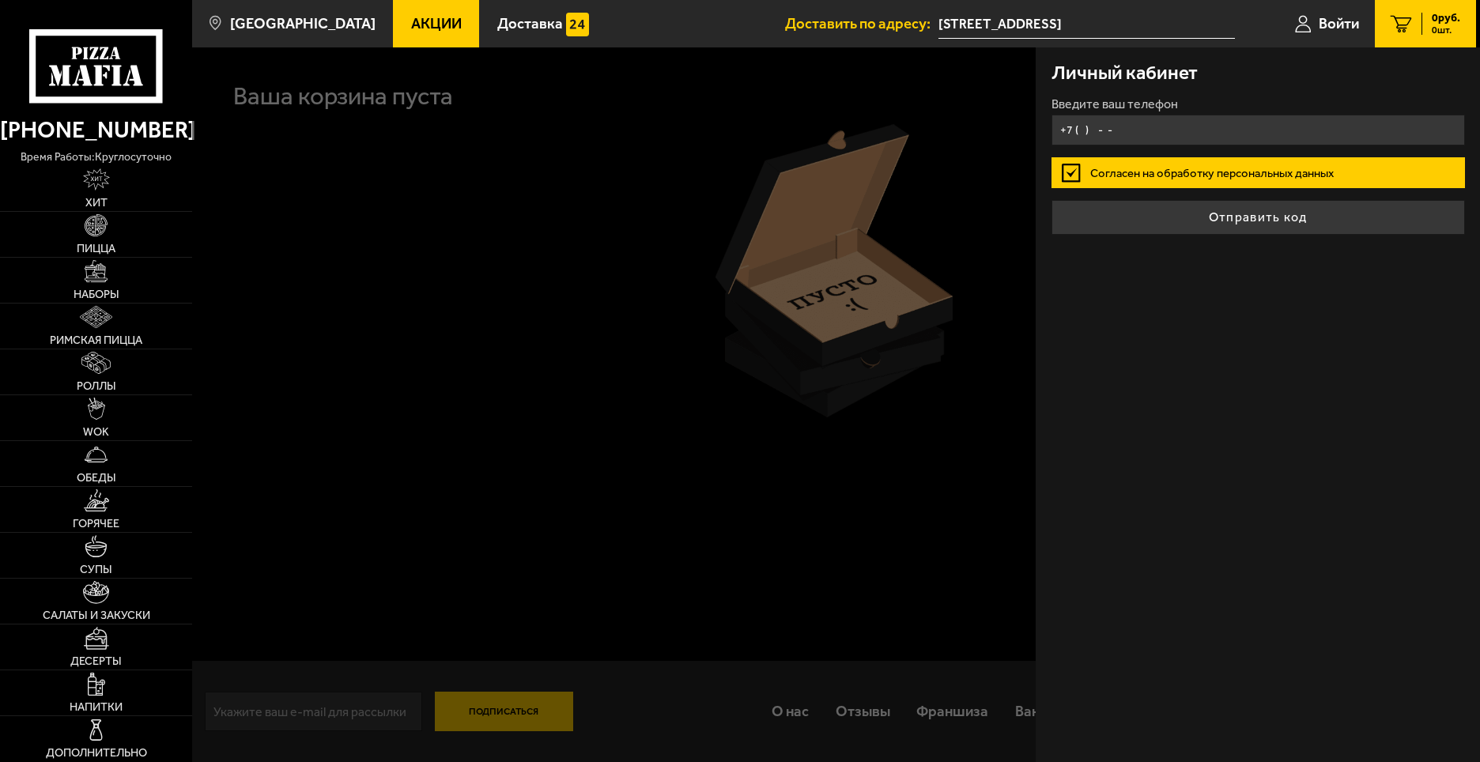
click at [1101, 130] on input "+7 ( ) - -" at bounding box center [1259, 130] width 414 height 31
type input "+7 ( ) - -"
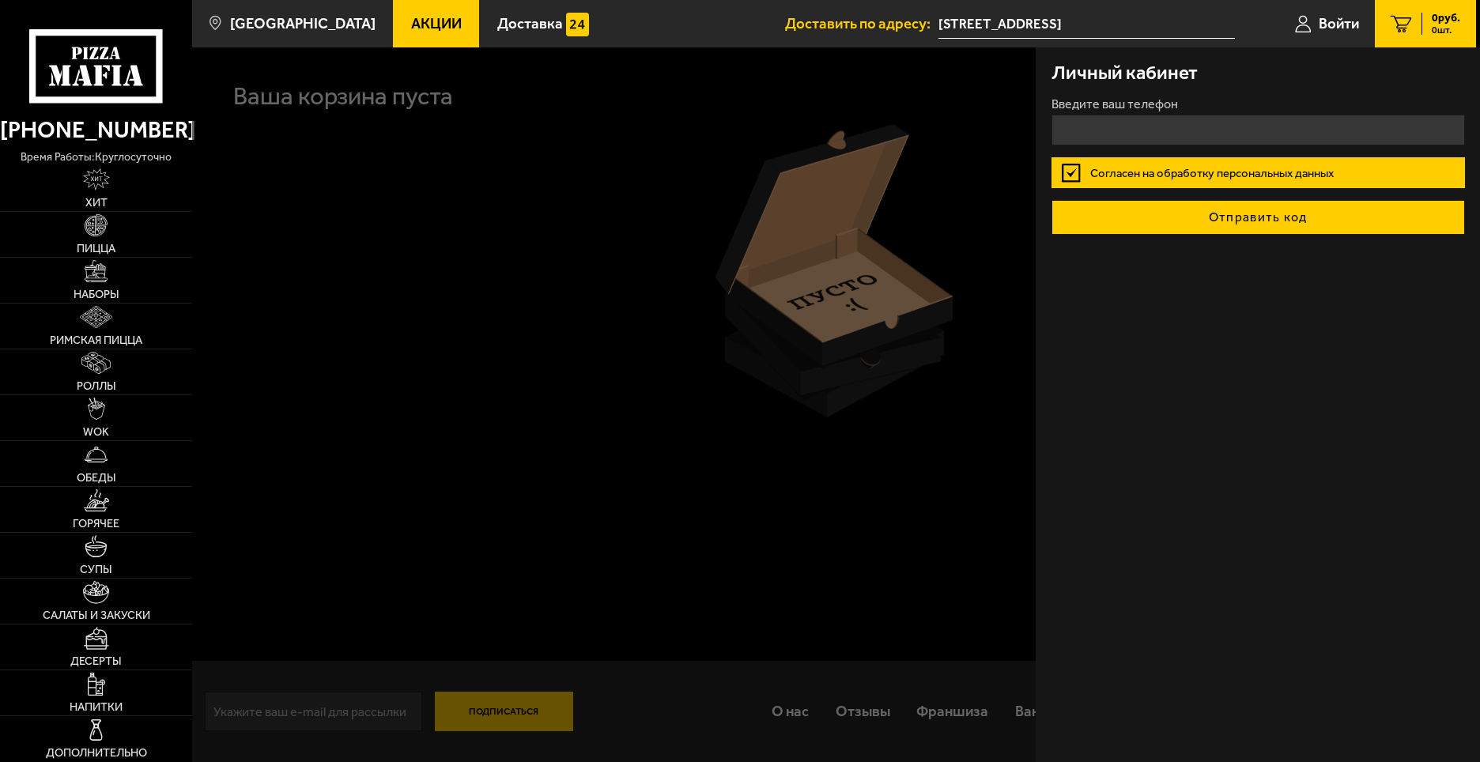
click at [1226, 215] on button "Отправить код" at bounding box center [1259, 217] width 414 height 35
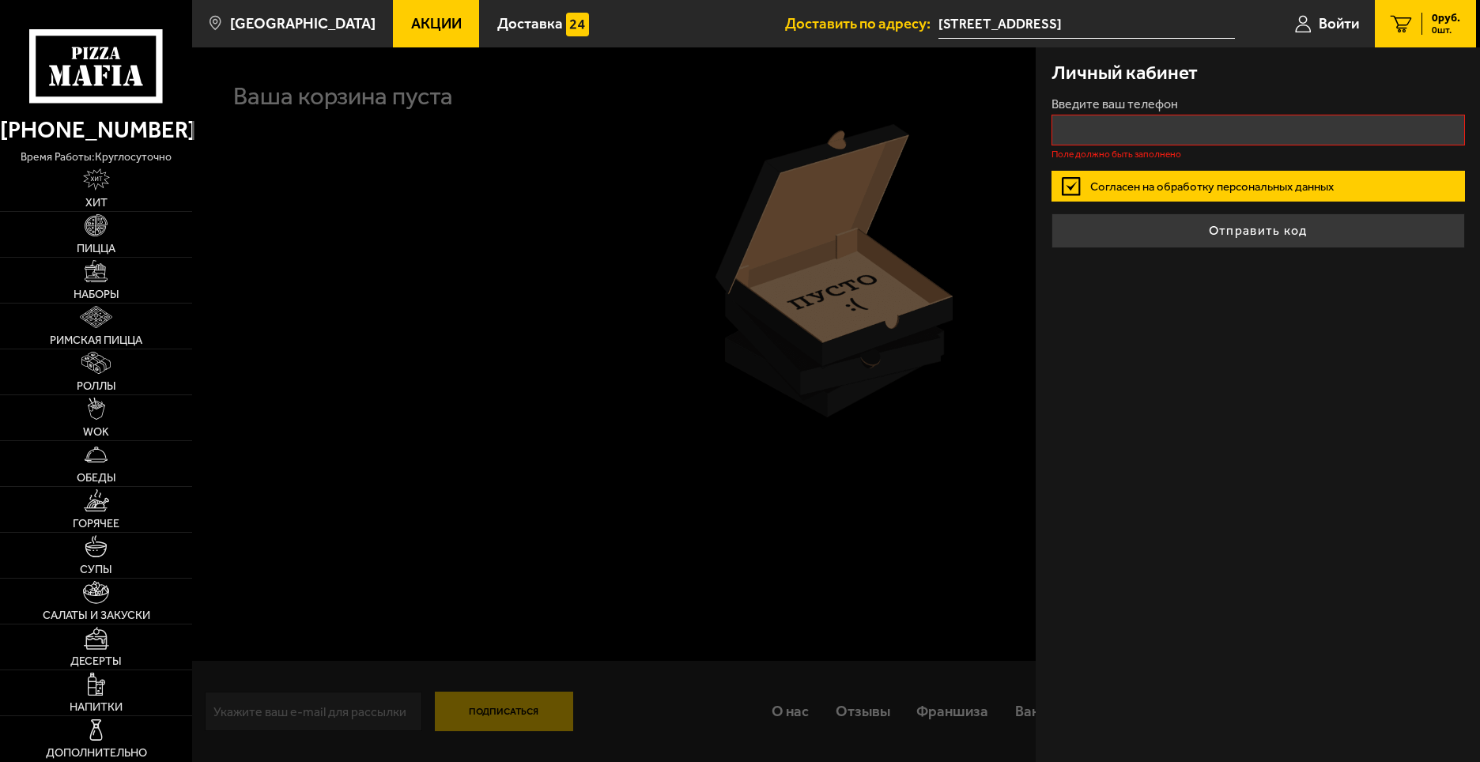
click at [1169, 147] on div "Введите ваш телефон Поле должно быть заполнено" at bounding box center [1259, 128] width 414 height 61
click at [1158, 123] on input "+7 ( ) - -" at bounding box center [1259, 130] width 414 height 31
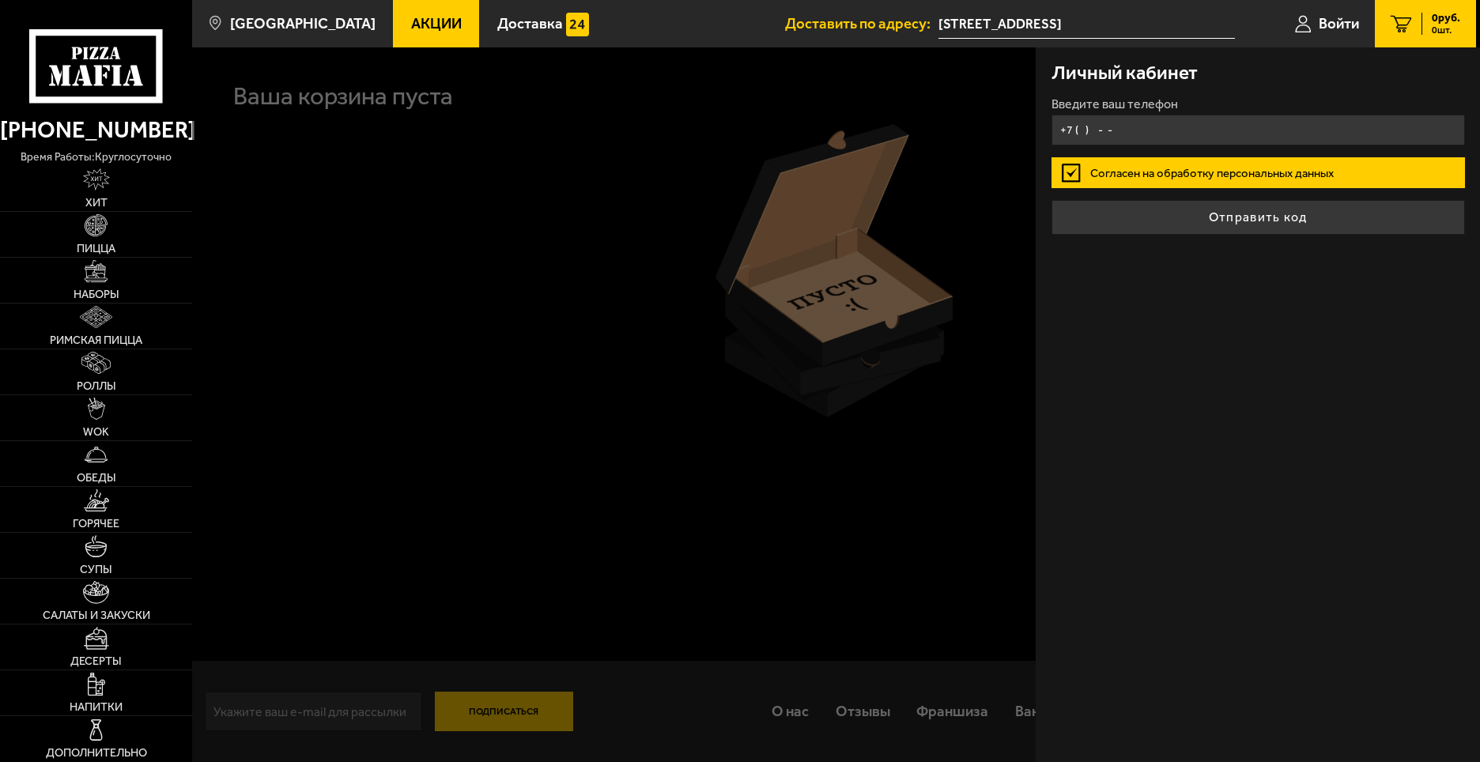
click at [1140, 137] on input "+7 ( ) - -" at bounding box center [1259, 130] width 414 height 31
click at [1139, 128] on input "+7 ( ) - -" at bounding box center [1259, 130] width 414 height 31
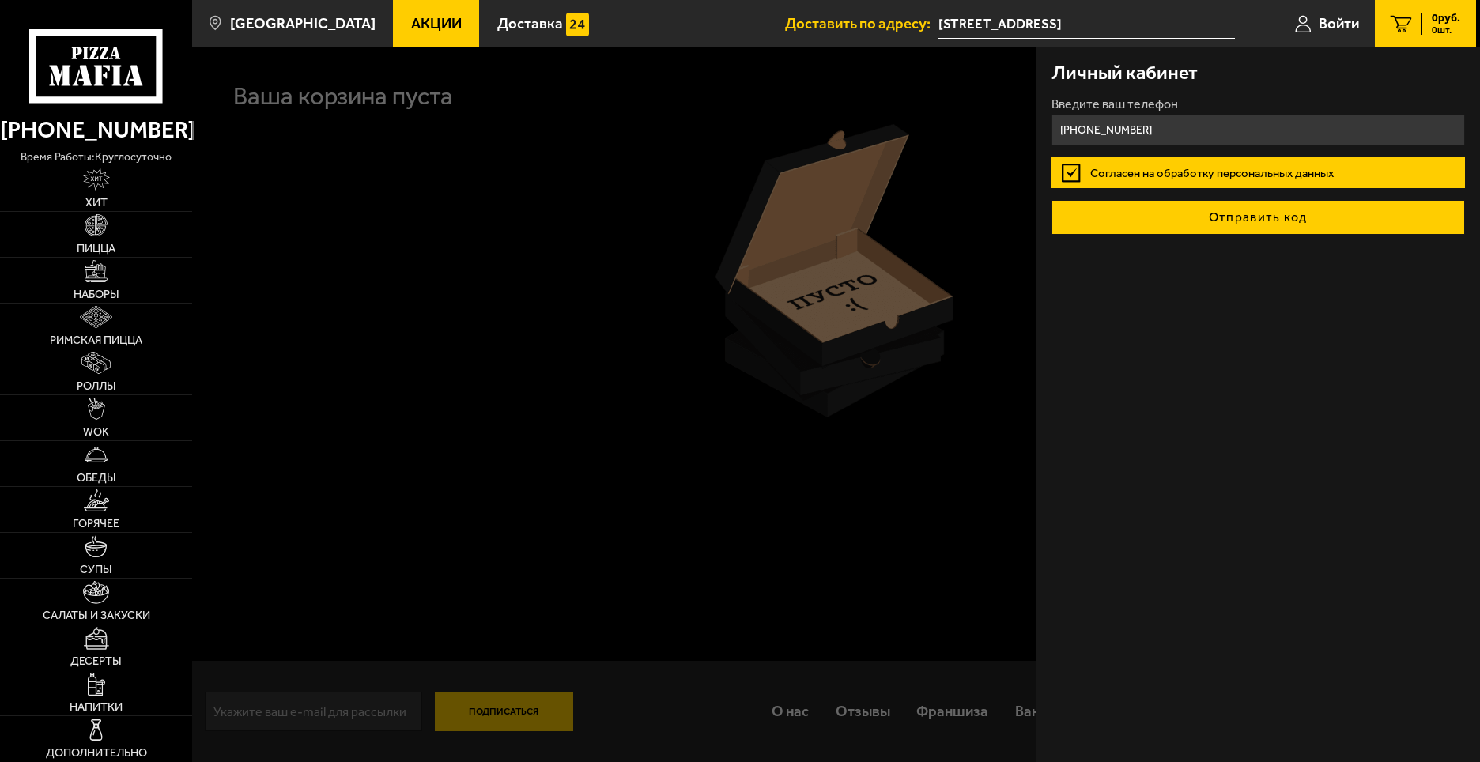
type input "[PHONE_NUMBER]"
click at [1218, 213] on button "Отправить код" at bounding box center [1259, 217] width 414 height 35
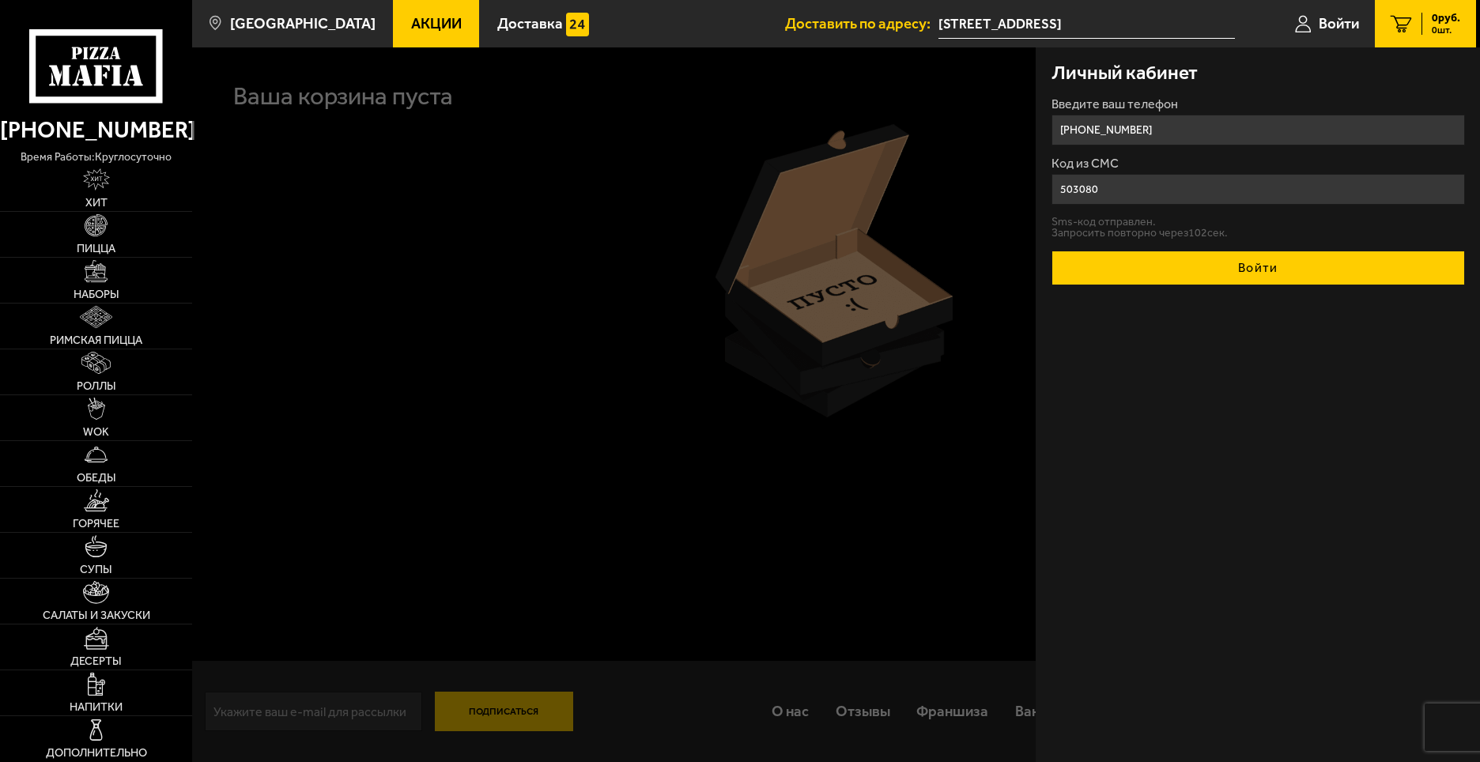
type input "503080"
click at [1218, 273] on button "Войти" at bounding box center [1259, 268] width 414 height 35
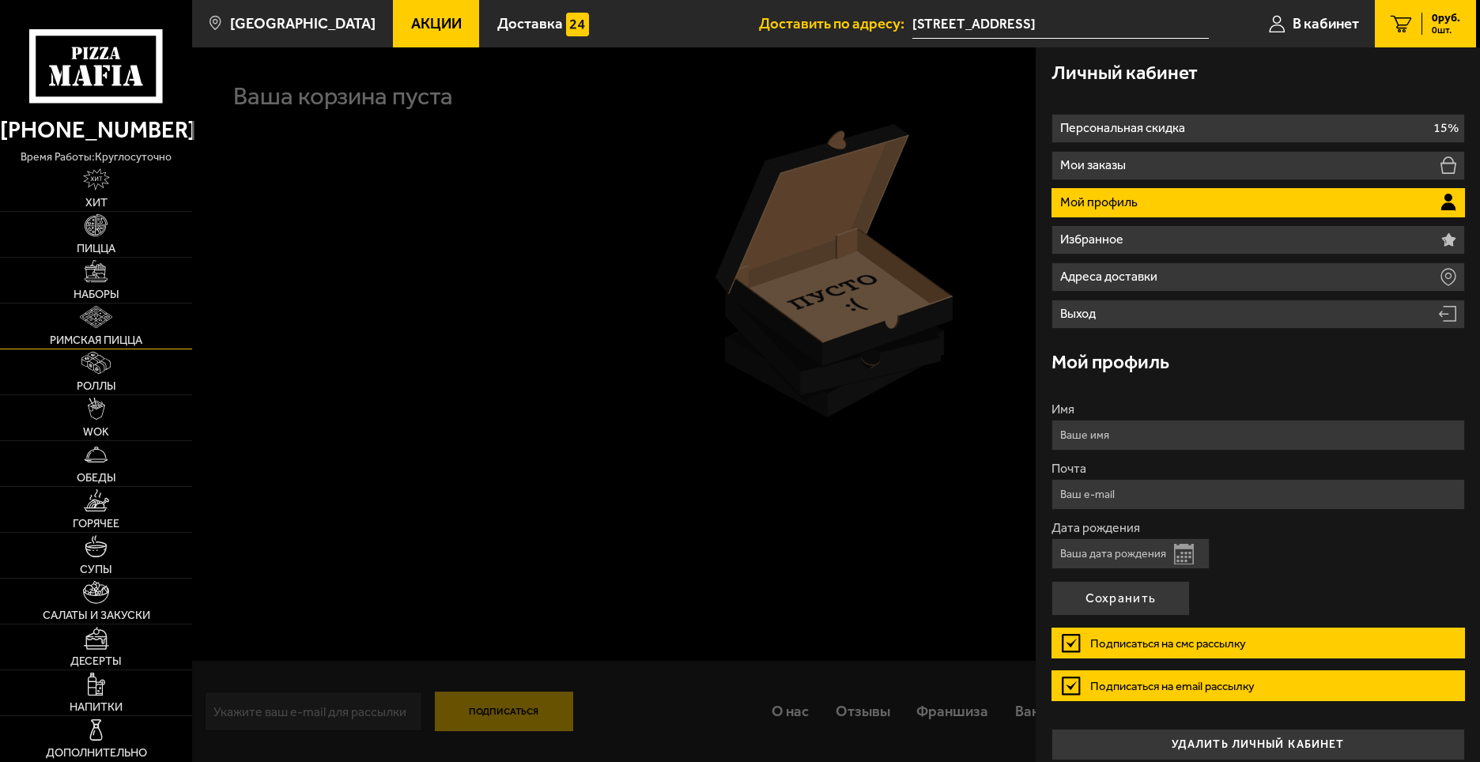
click at [89, 324] on img at bounding box center [96, 317] width 32 height 23
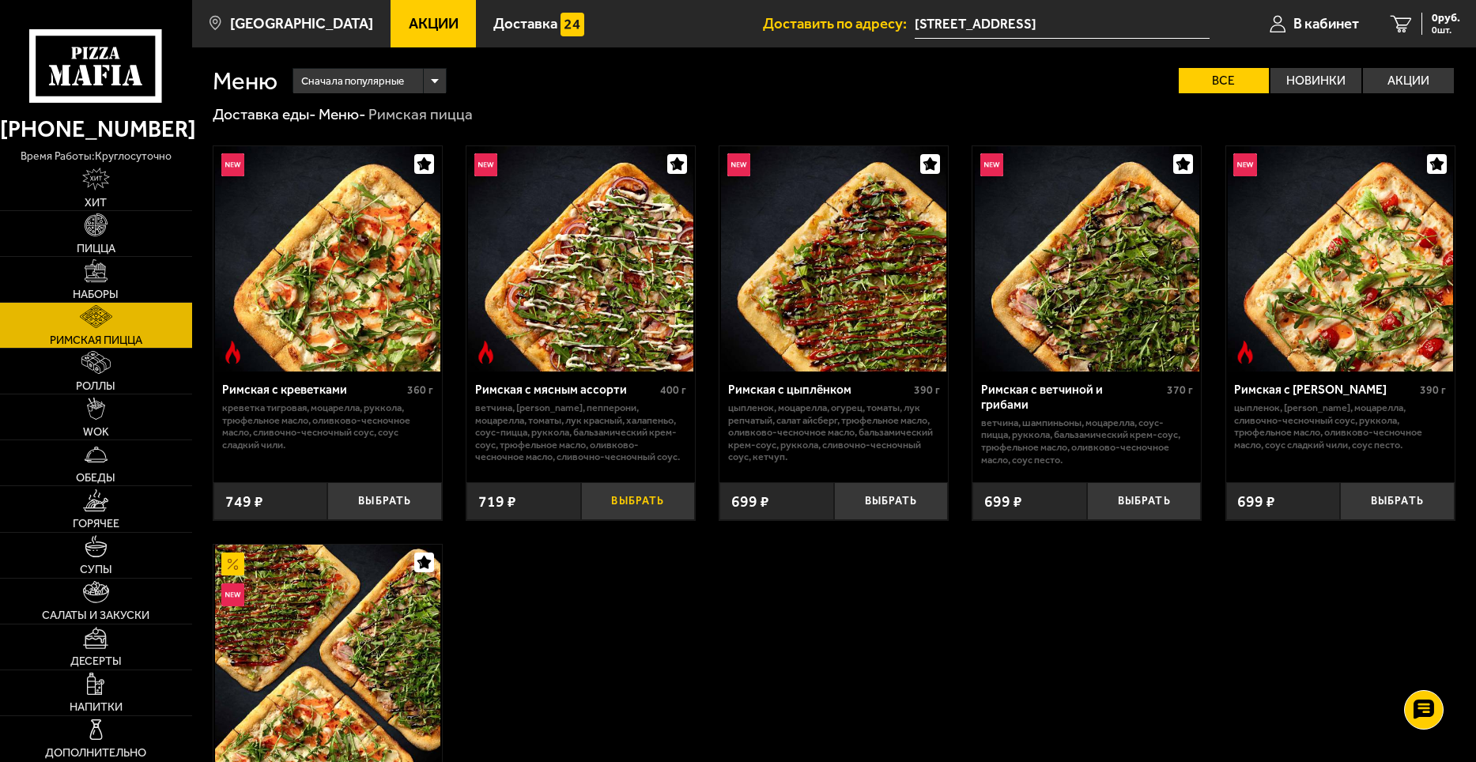
click at [645, 500] on button "Выбрать" at bounding box center [638, 501] width 115 height 38
click at [92, 277] on img at bounding box center [96, 270] width 23 height 23
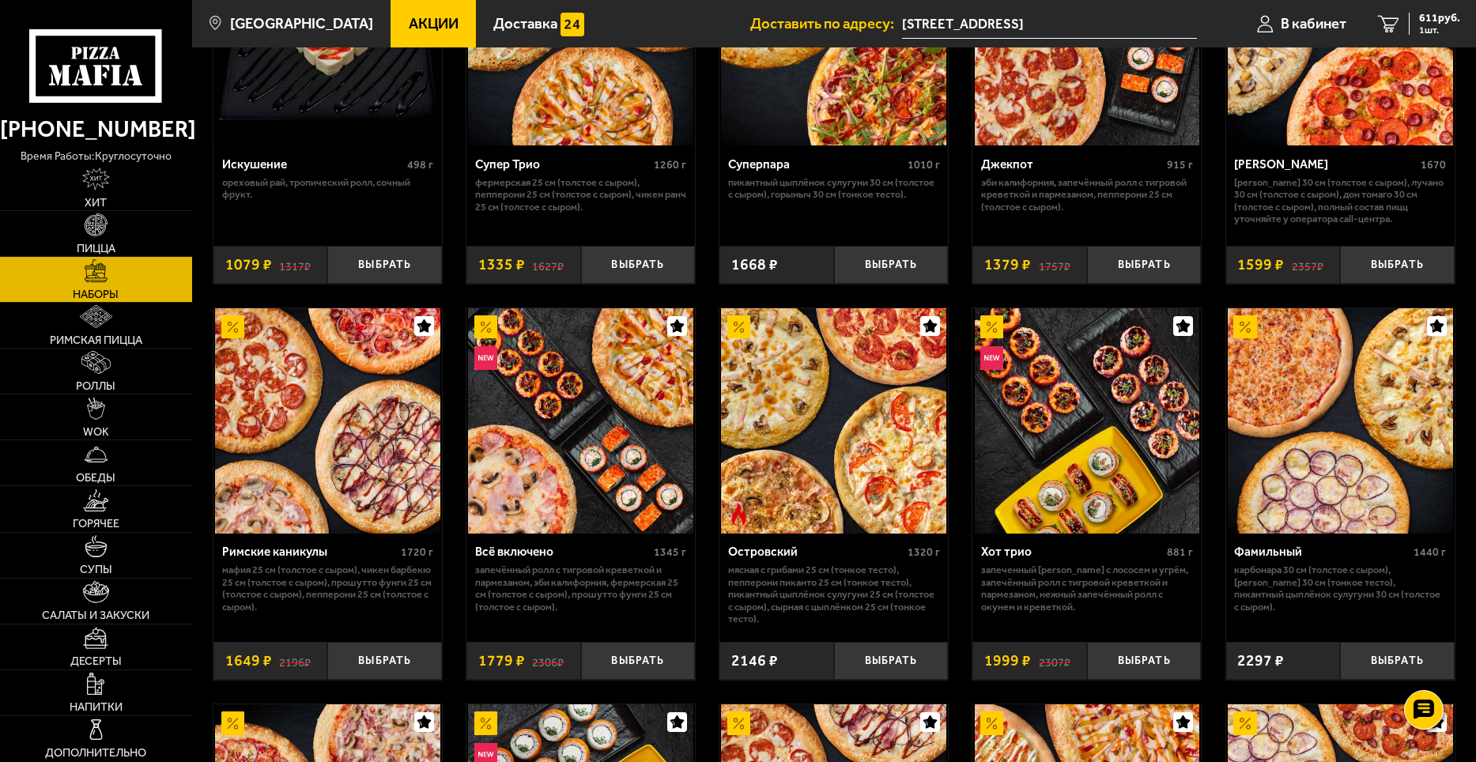
scroll to position [1028, 0]
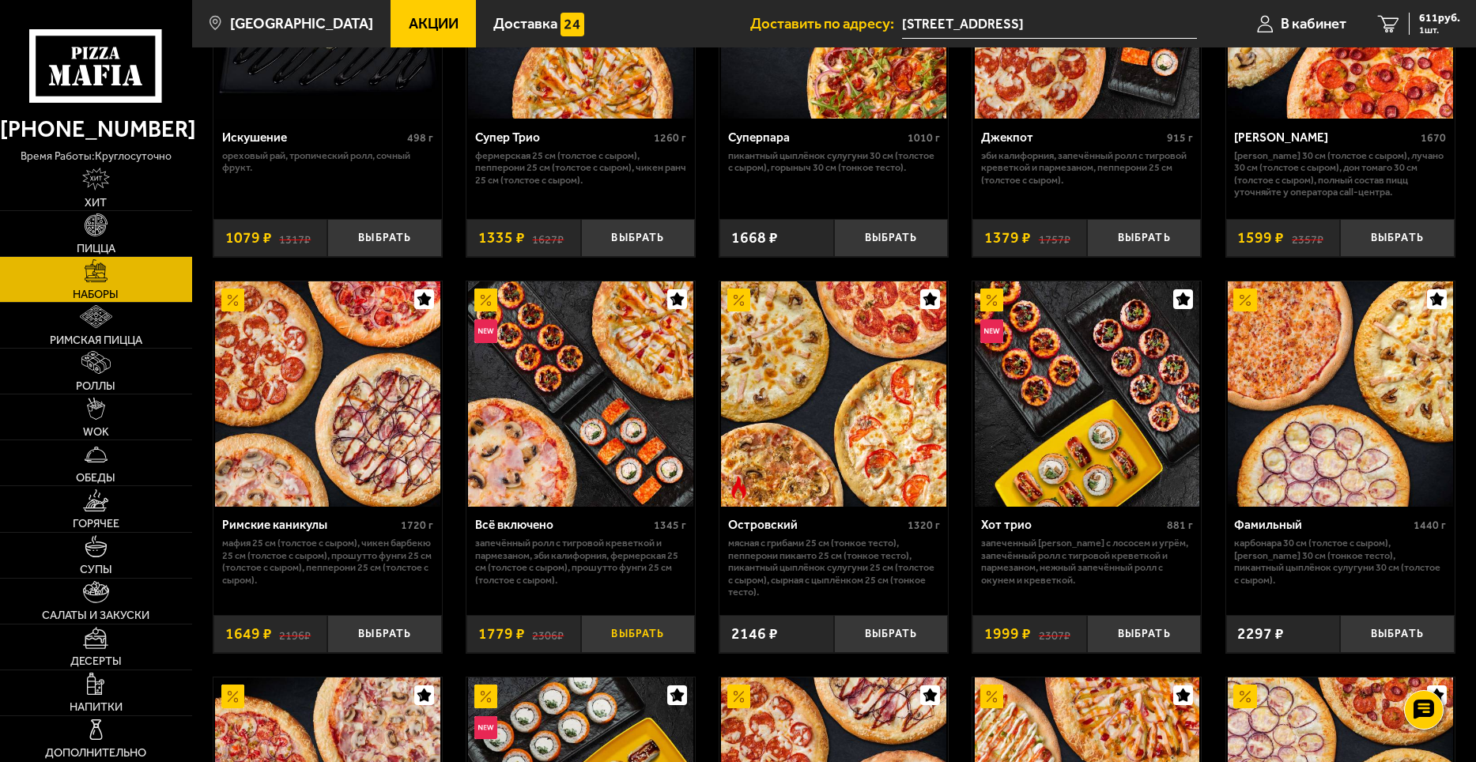
click at [640, 632] on button "Выбрать" at bounding box center [638, 634] width 115 height 38
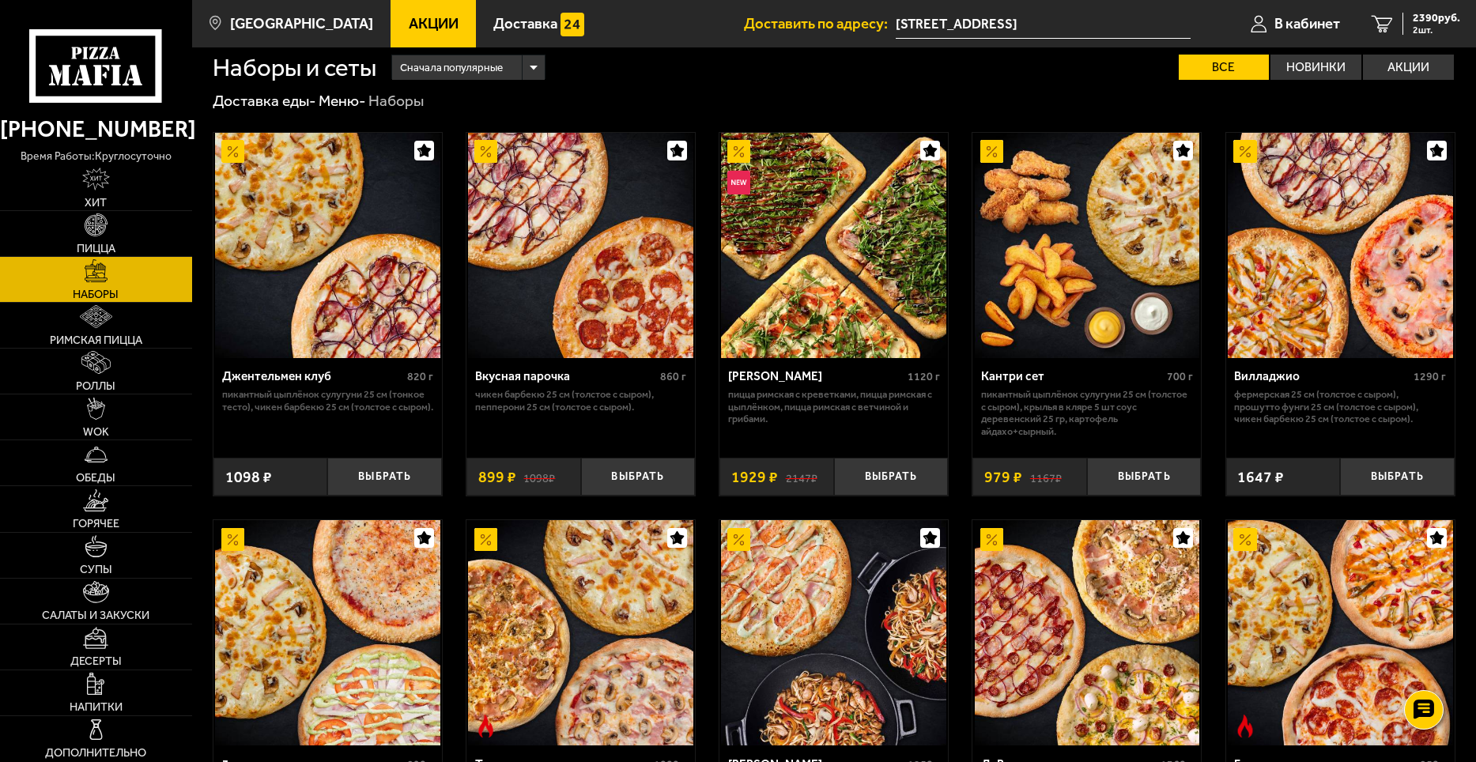
scroll to position [0, 0]
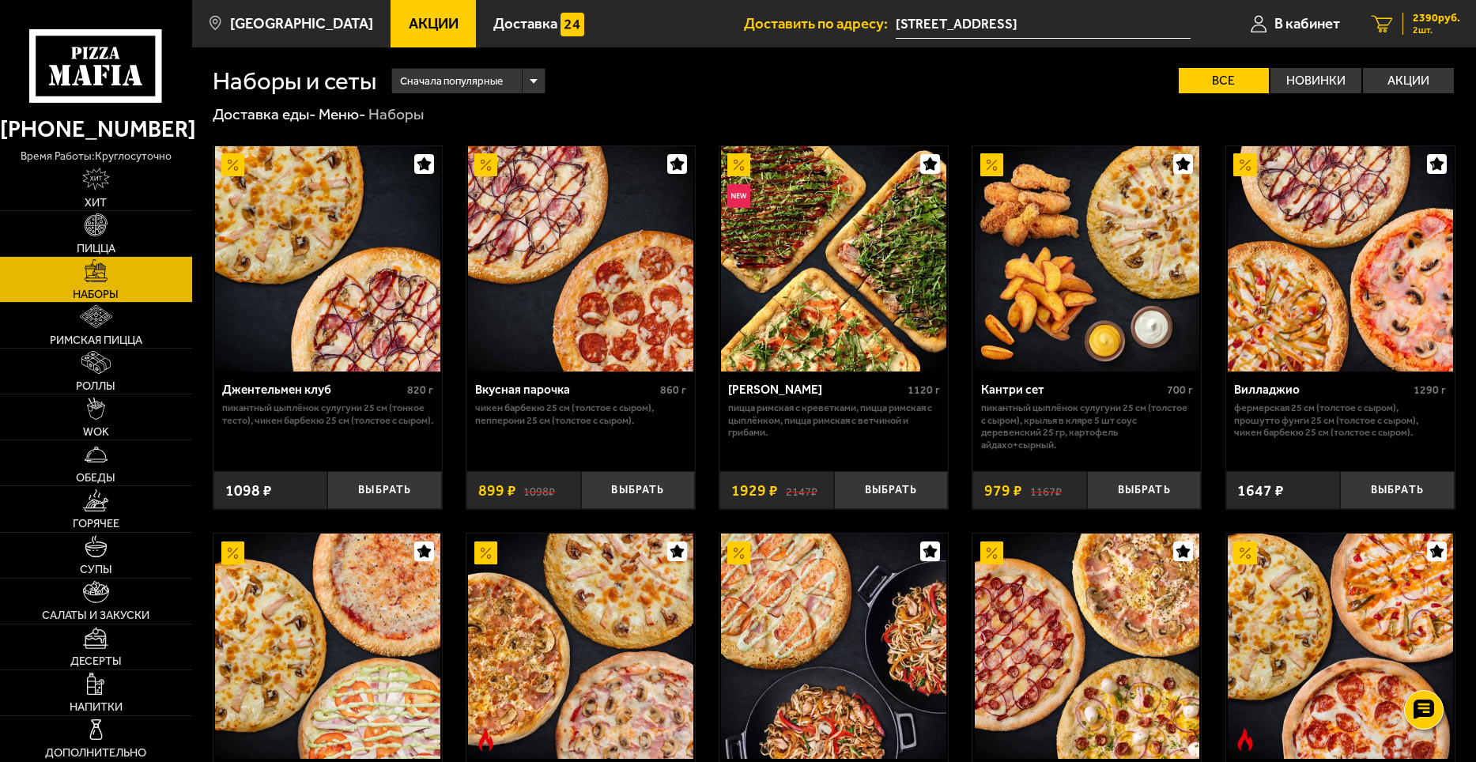
click at [1437, 21] on span "2390 руб." at bounding box center [1436, 18] width 47 height 11
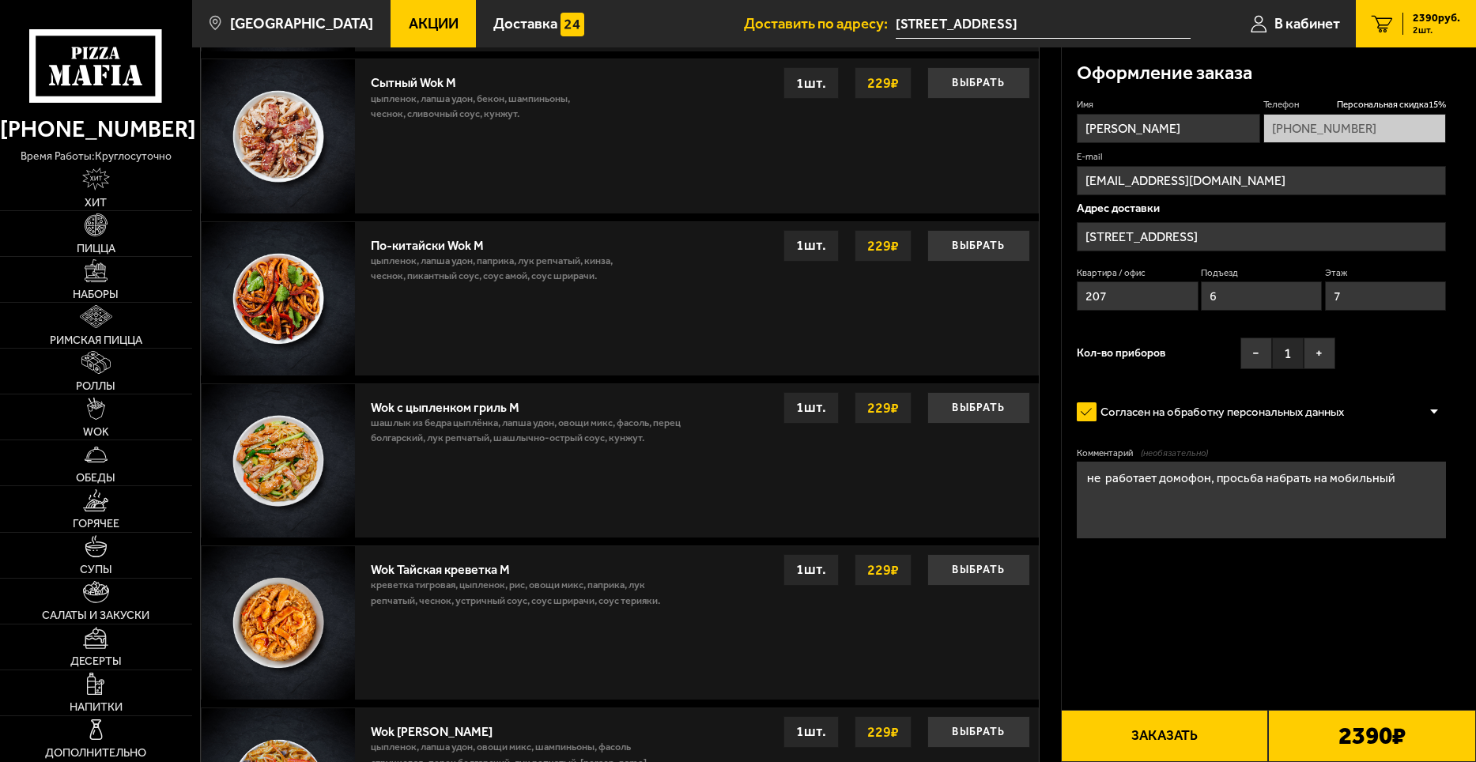
scroll to position [1028, 0]
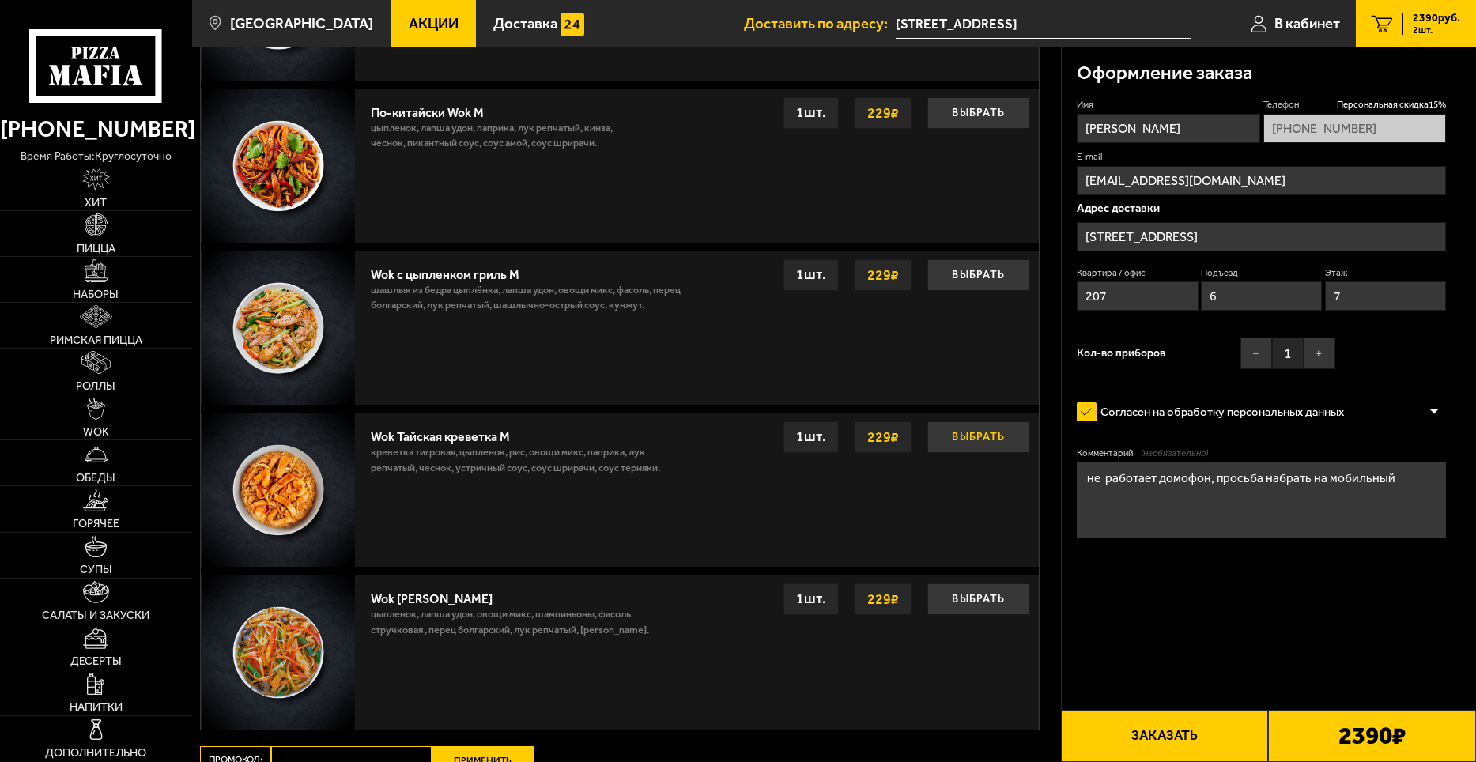
click at [970, 434] on button "Выбрать" at bounding box center [978, 437] width 103 height 32
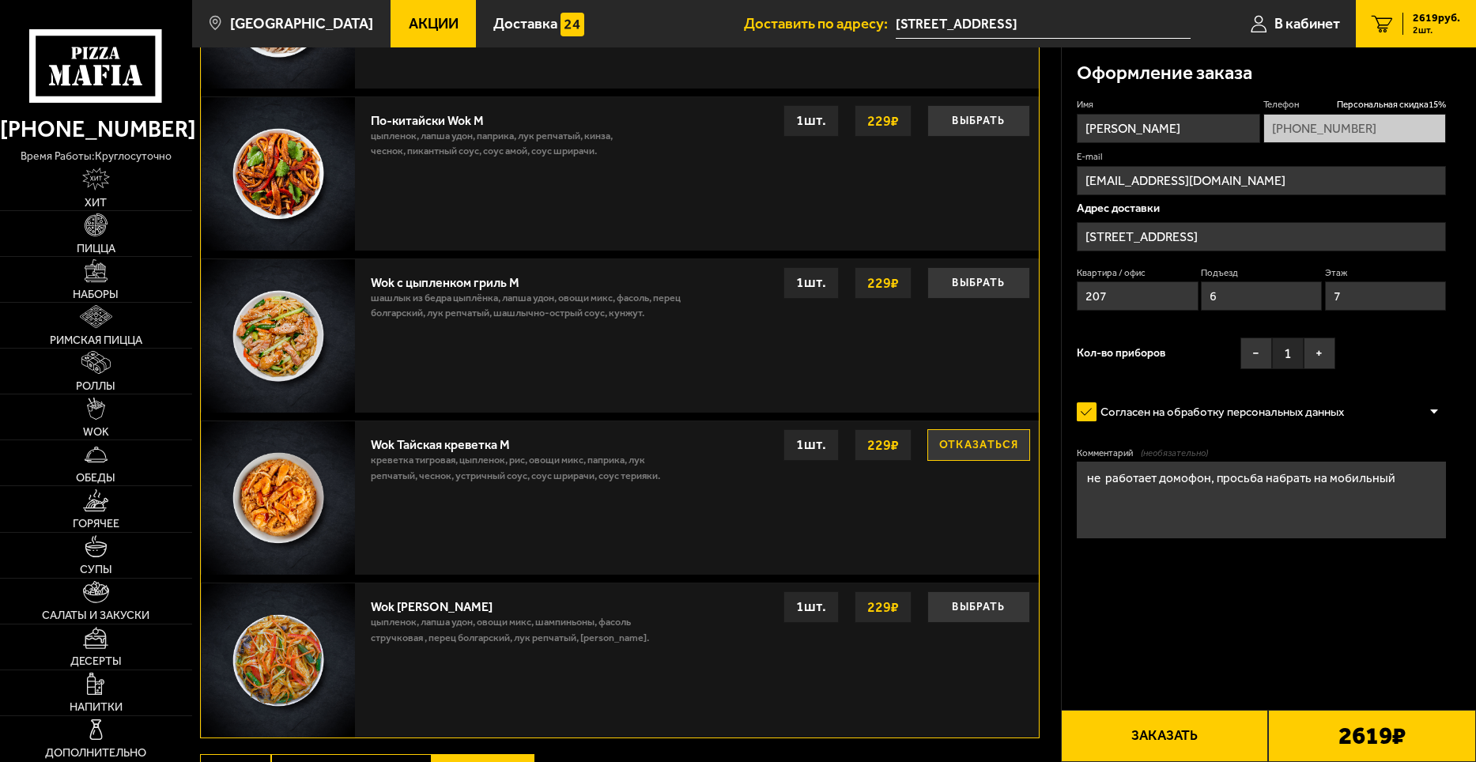
click at [1166, 738] on button "Заказать" at bounding box center [1165, 736] width 208 height 52
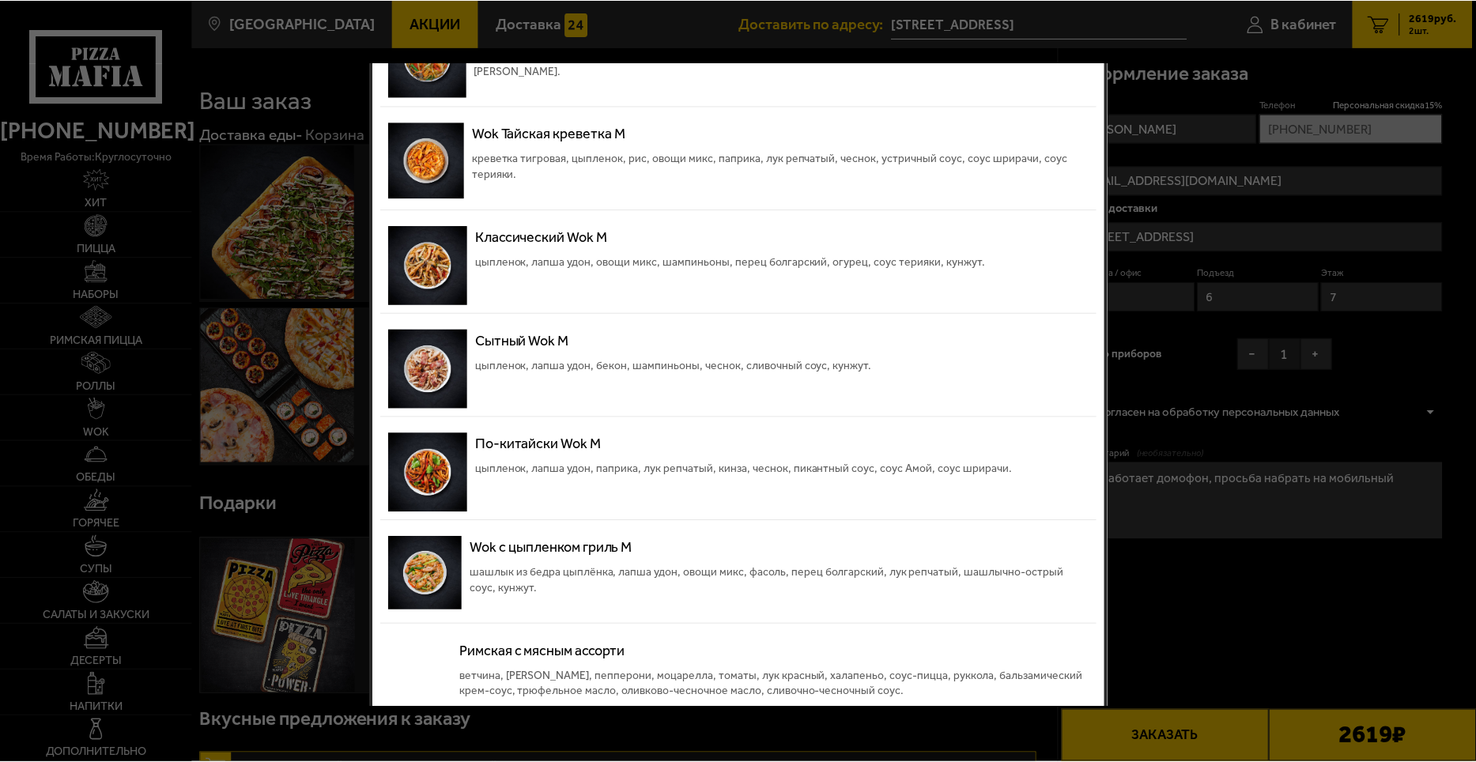
scroll to position [299, 0]
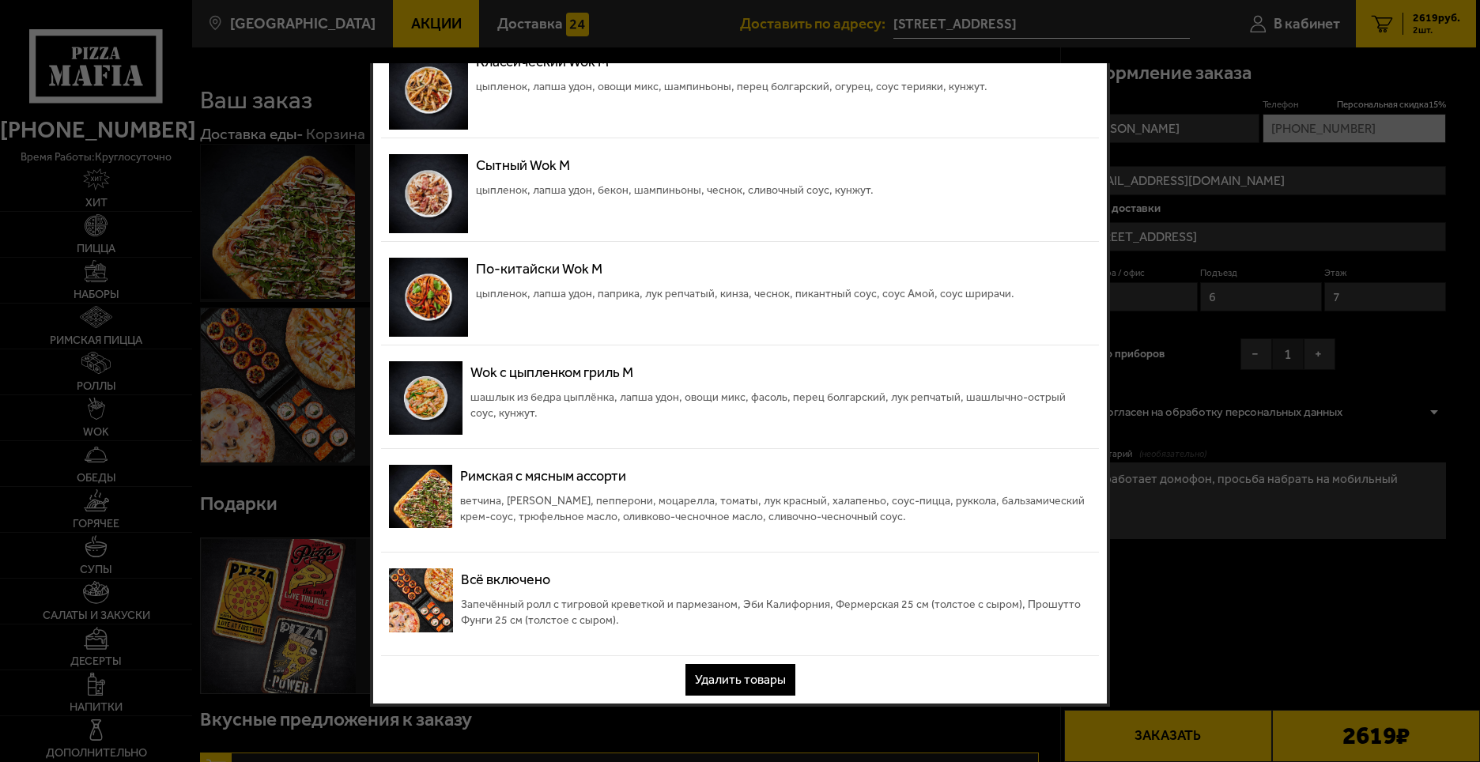
click at [720, 685] on button "Удалить товары" at bounding box center [740, 680] width 110 height 32
